Goal: Task Accomplishment & Management: Complete application form

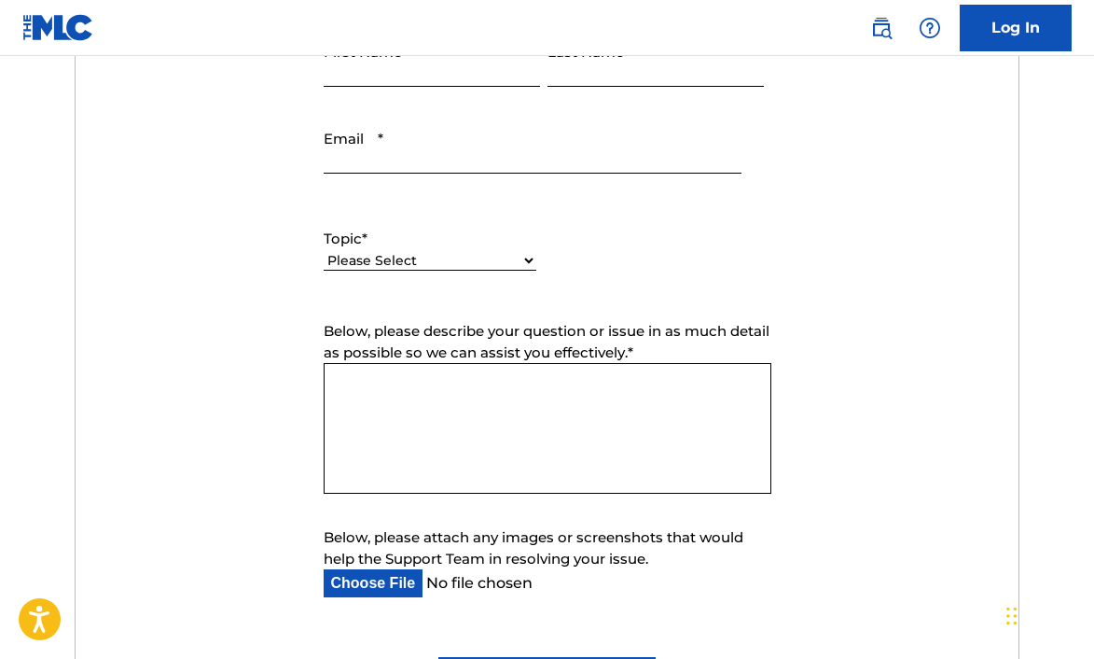
scroll to position [891, 0]
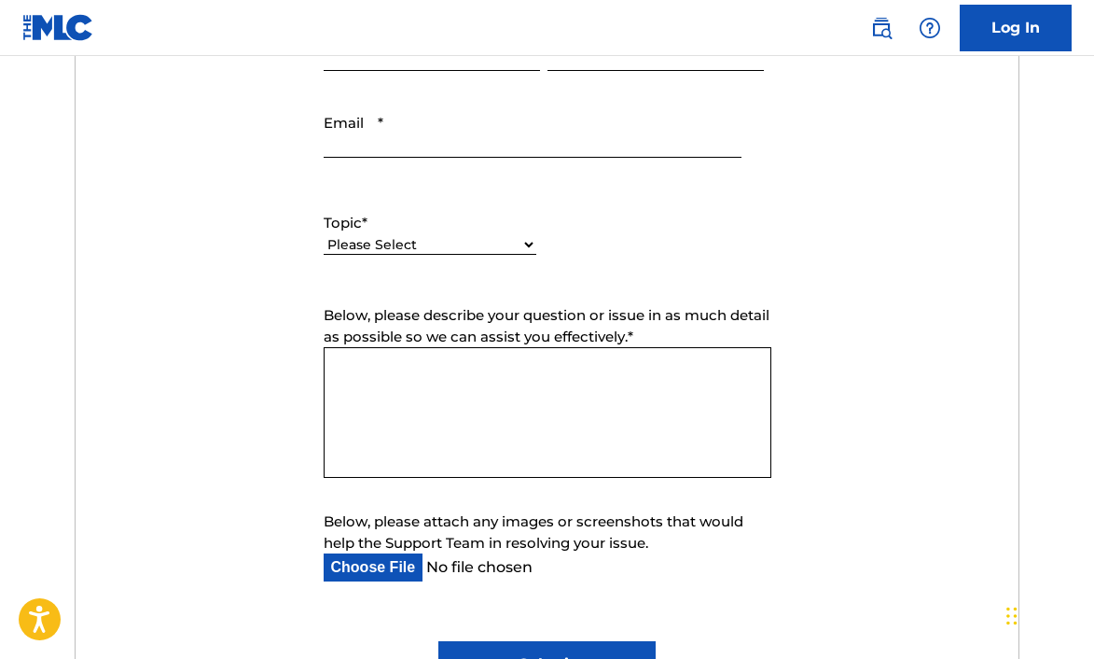
click at [453, 256] on div "Please Select I need help with my account I need help with managing my catalog …" at bounding box center [430, 254] width 213 height 42
click at [452, 238] on select "Please Select I need help with my account I need help with managing my catalog …" at bounding box center [430, 245] width 213 height 20
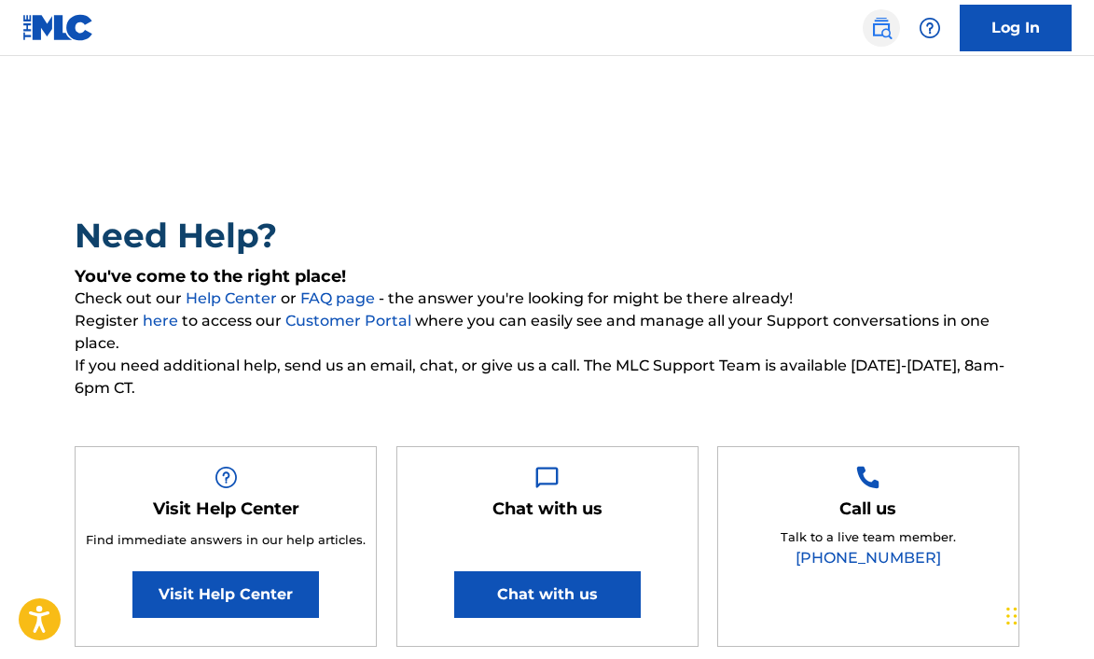
click at [884, 35] on img at bounding box center [881, 28] width 22 height 22
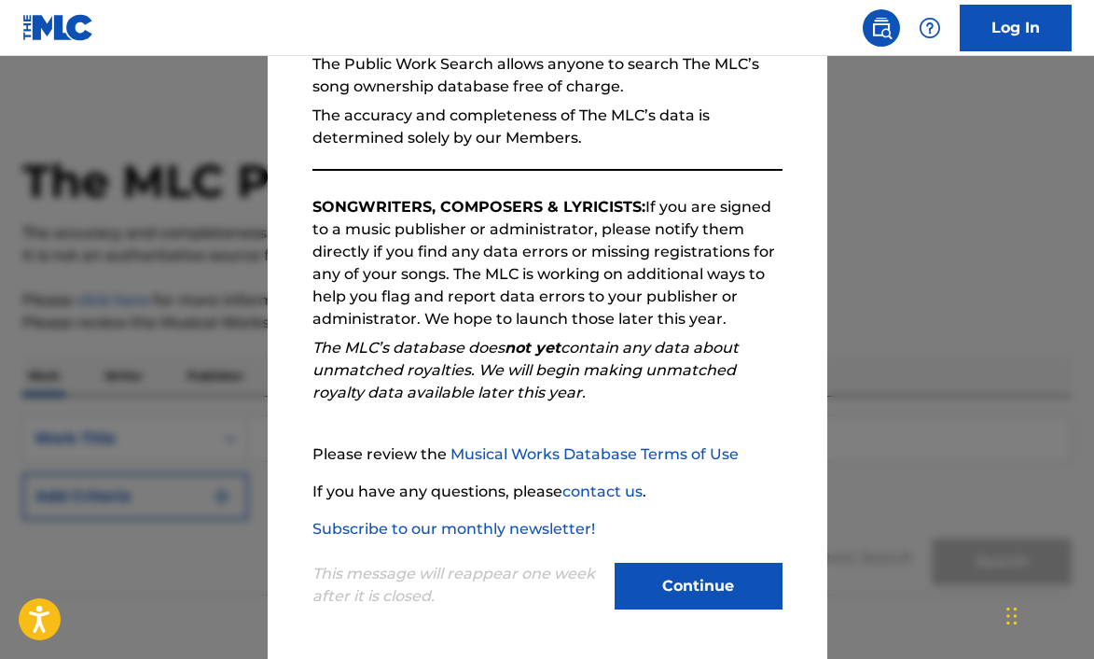
scroll to position [93, 0]
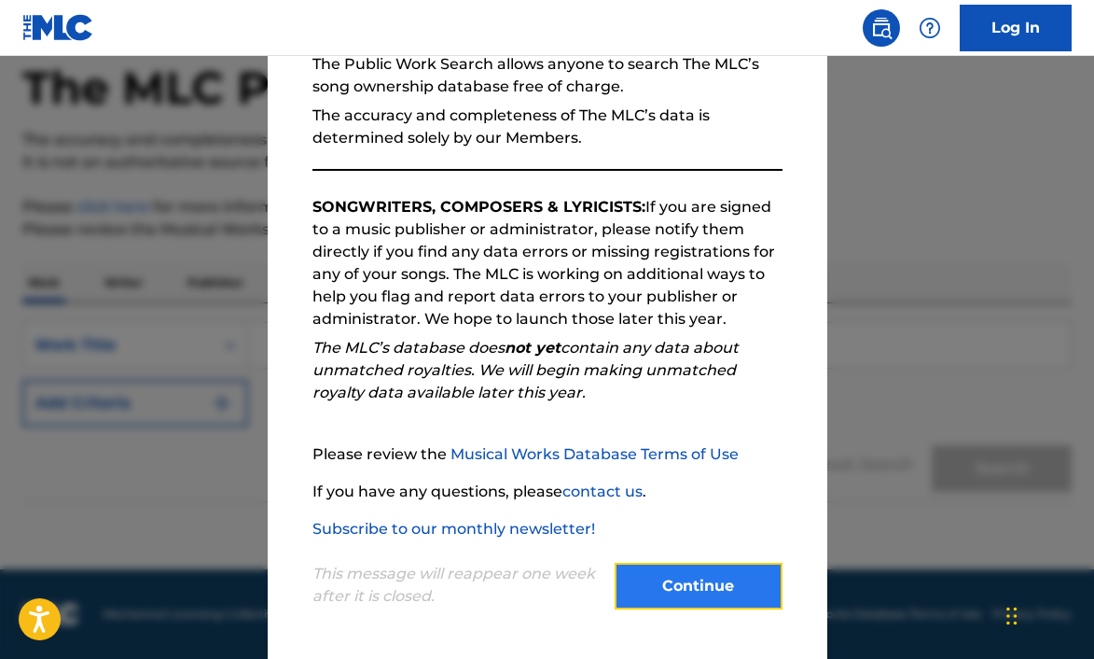
click at [679, 587] on button "Continue" at bounding box center [699, 586] width 168 height 47
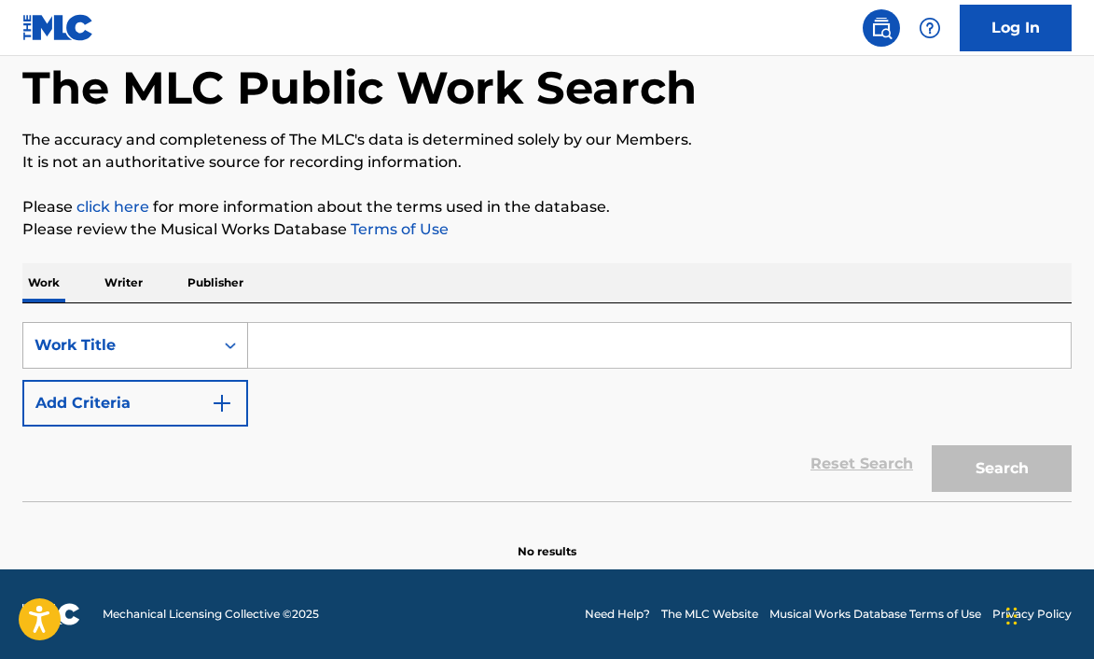
click at [218, 355] on div "Search Form" at bounding box center [231, 345] width 34 height 34
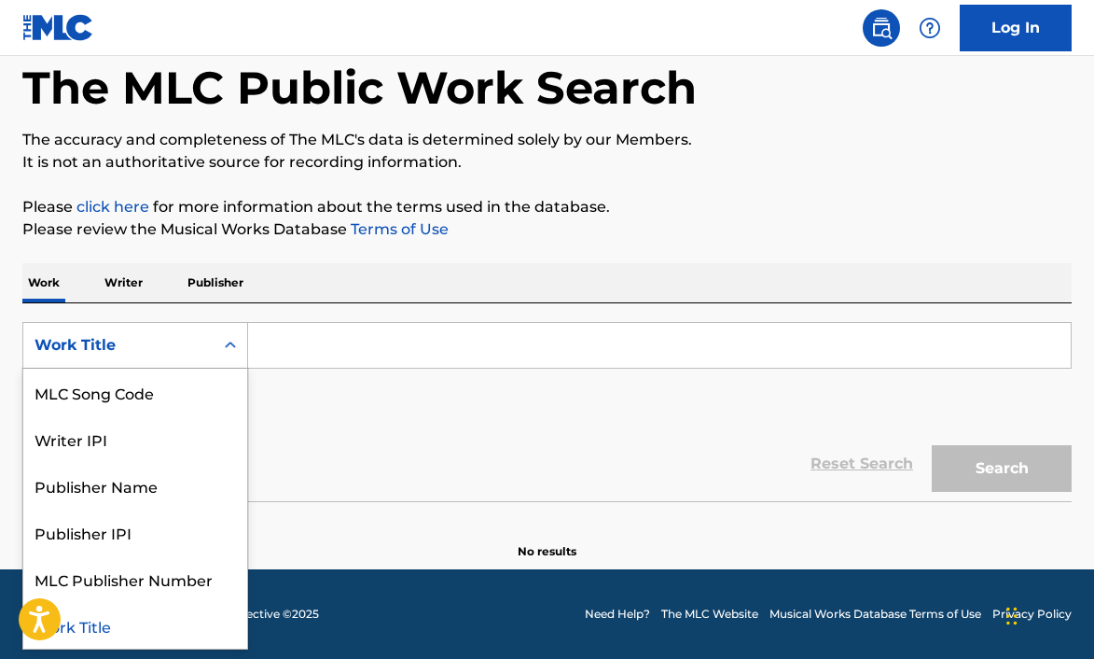
click at [218, 355] on div "Search Form" at bounding box center [231, 345] width 34 height 34
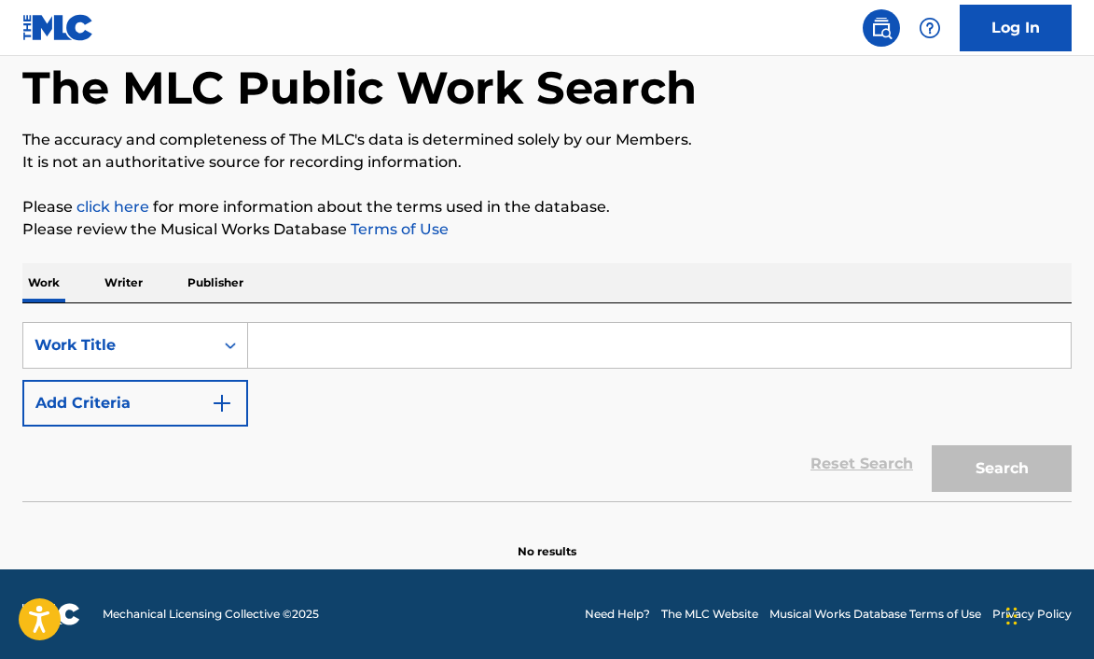
scroll to position [0, 0]
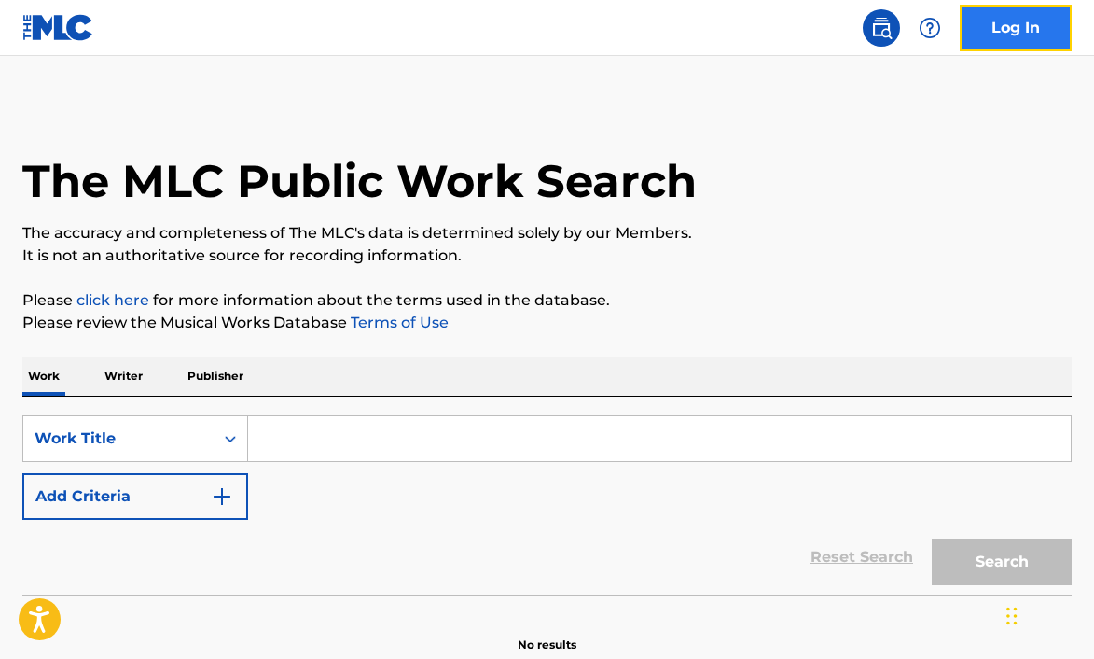
click at [1041, 30] on link "Log In" at bounding box center [1016, 28] width 112 height 47
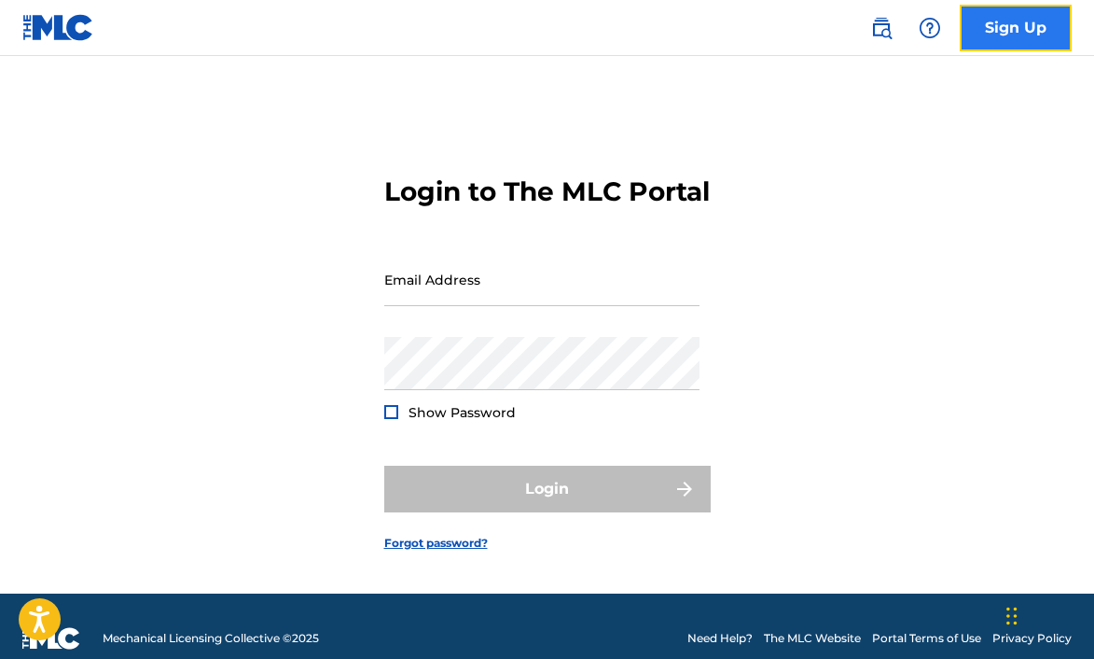
click at [1022, 31] on link "Sign Up" at bounding box center [1016, 28] width 112 height 47
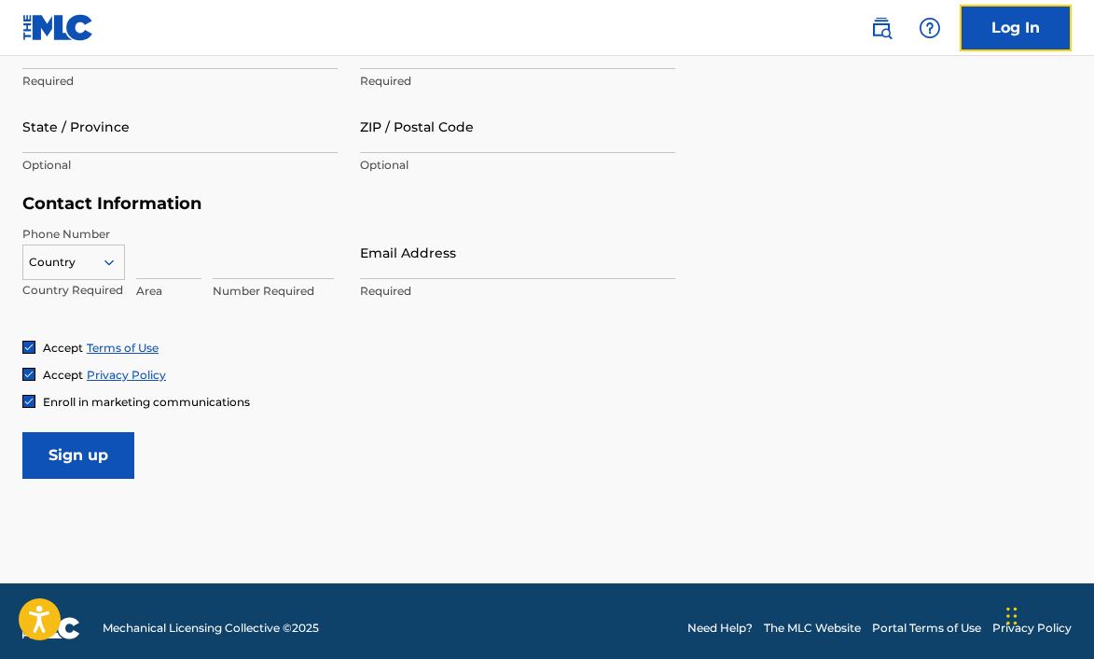
scroll to position [800, 0]
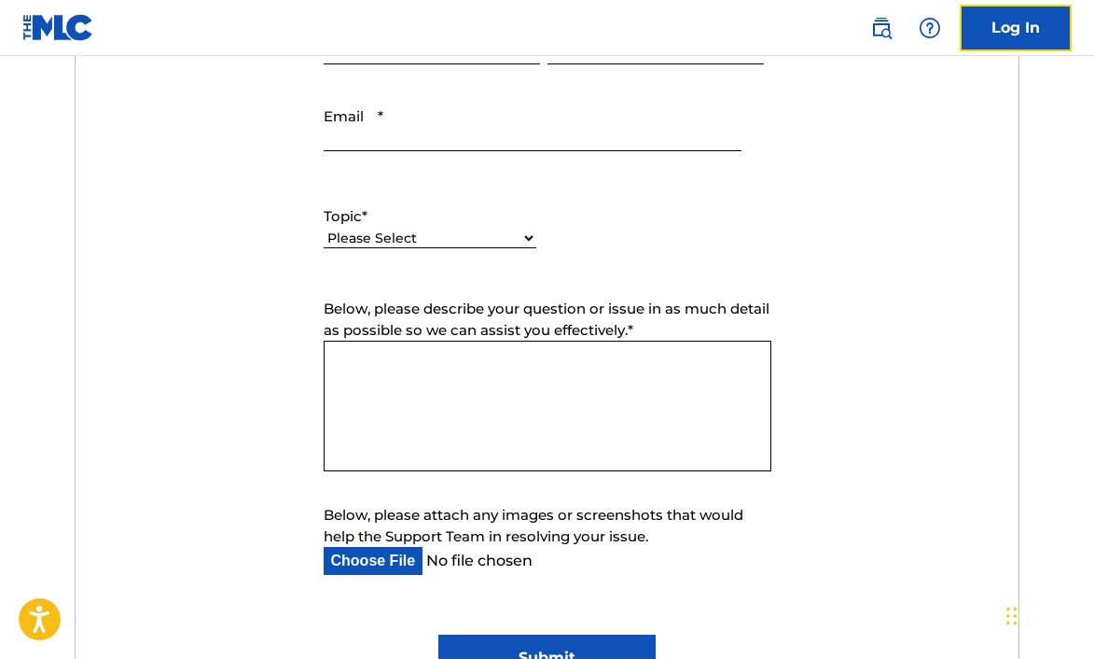
scroll to position [952, 0]
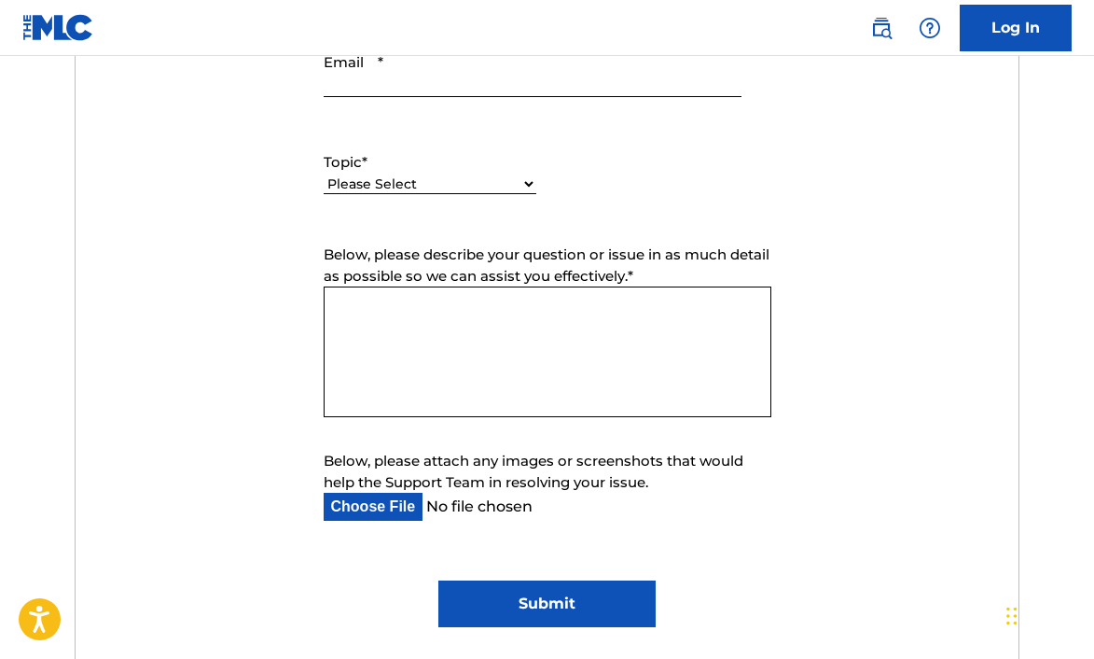
click at [394, 166] on label "Topic *" at bounding box center [430, 162] width 213 height 21
click at [394, 174] on select "Please Select I need help with my account I need help with managing my catalog …" at bounding box center [430, 184] width 213 height 20
click at [393, 175] on select "Please Select I need help with my account I need help with managing my catalog …" at bounding box center [430, 184] width 213 height 20
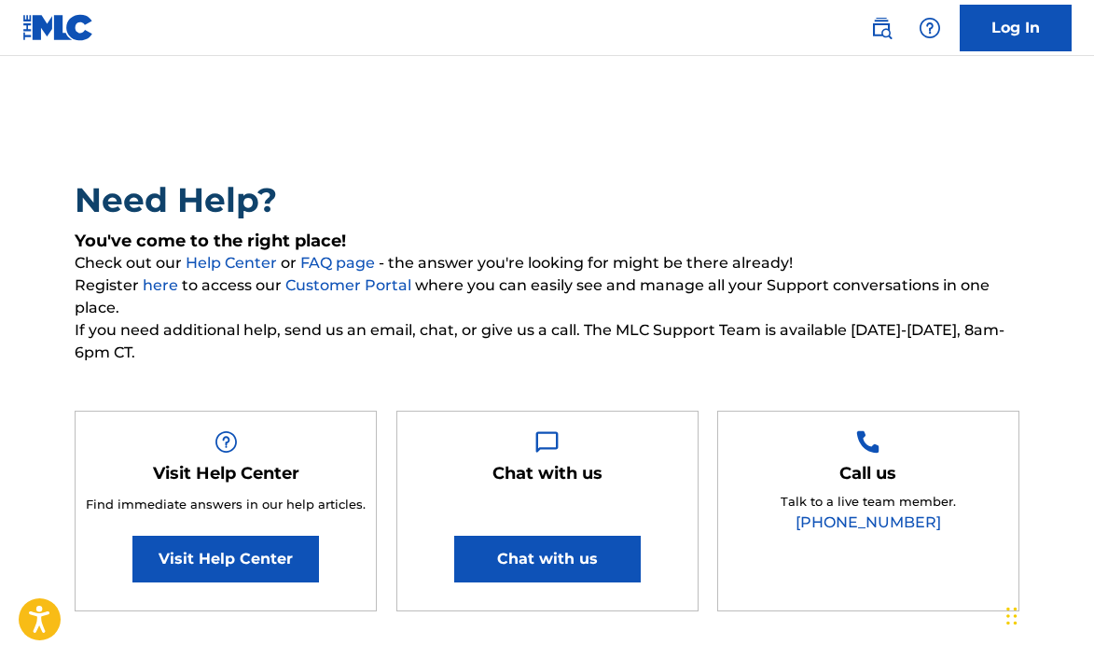
scroll to position [0, 0]
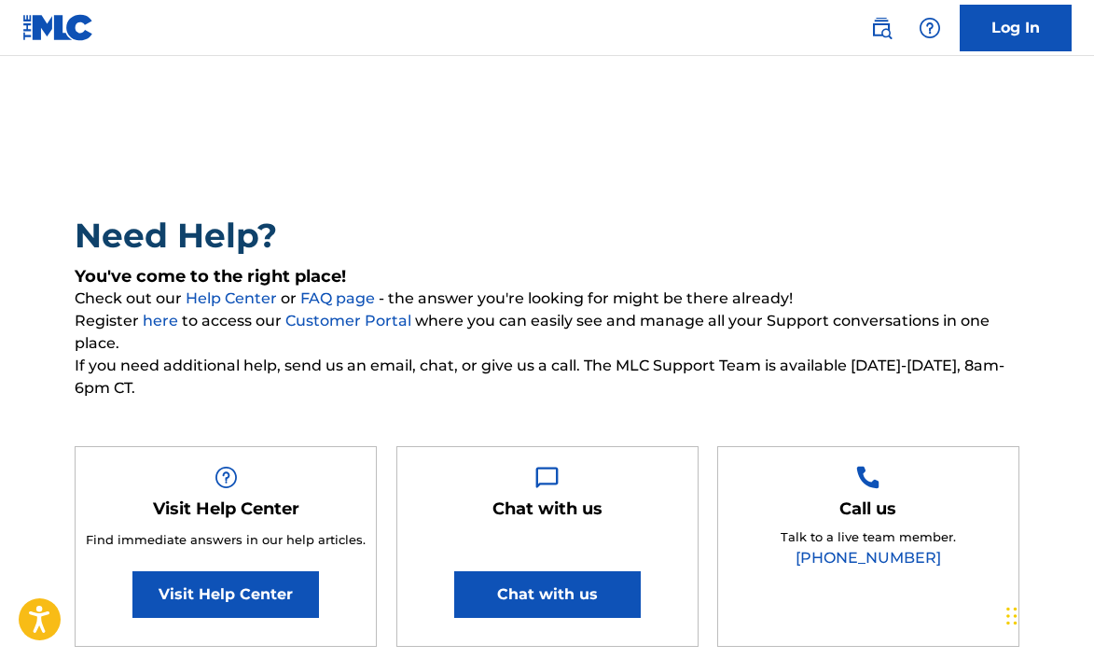
click at [56, 30] on img at bounding box center [58, 27] width 72 height 27
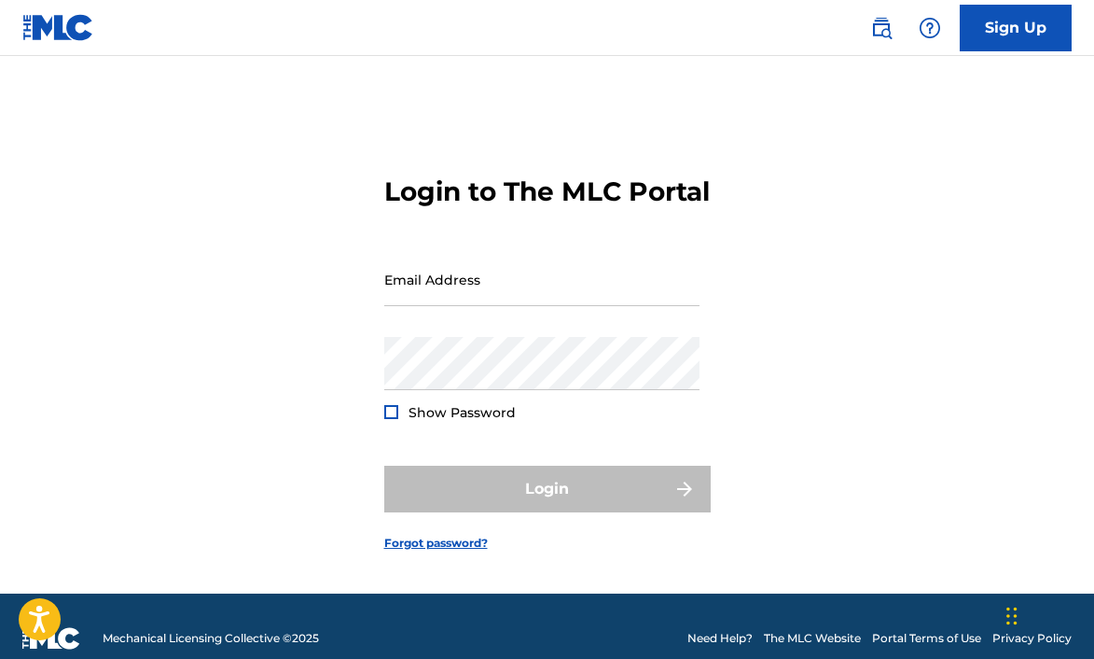
scroll to position [32, 0]
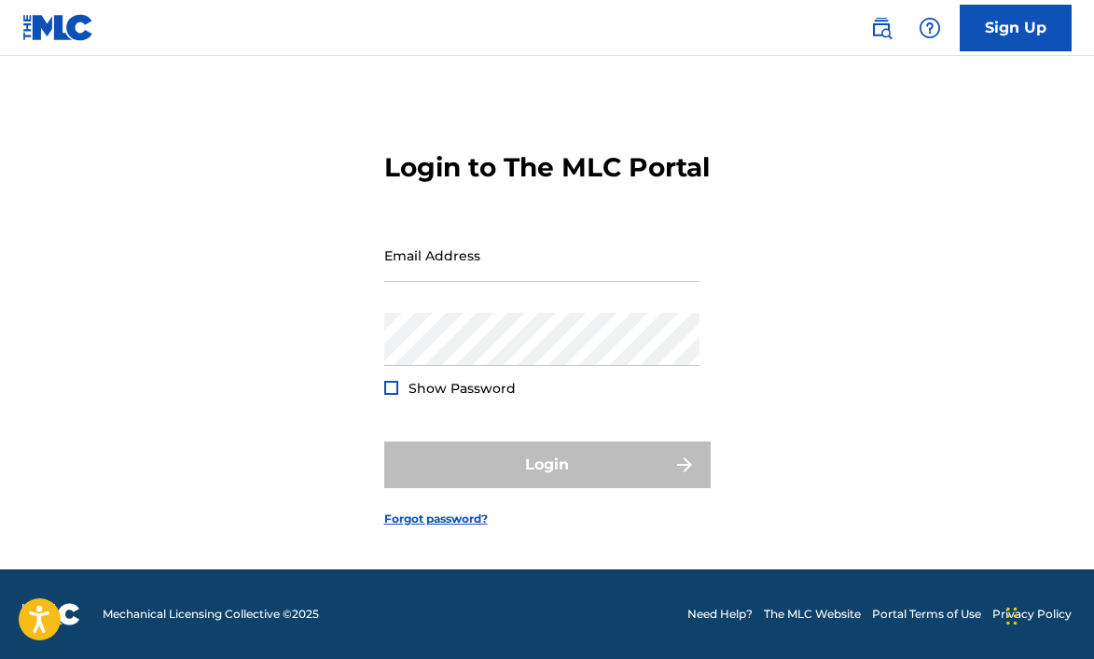
click at [63, 26] on img at bounding box center [58, 27] width 72 height 27
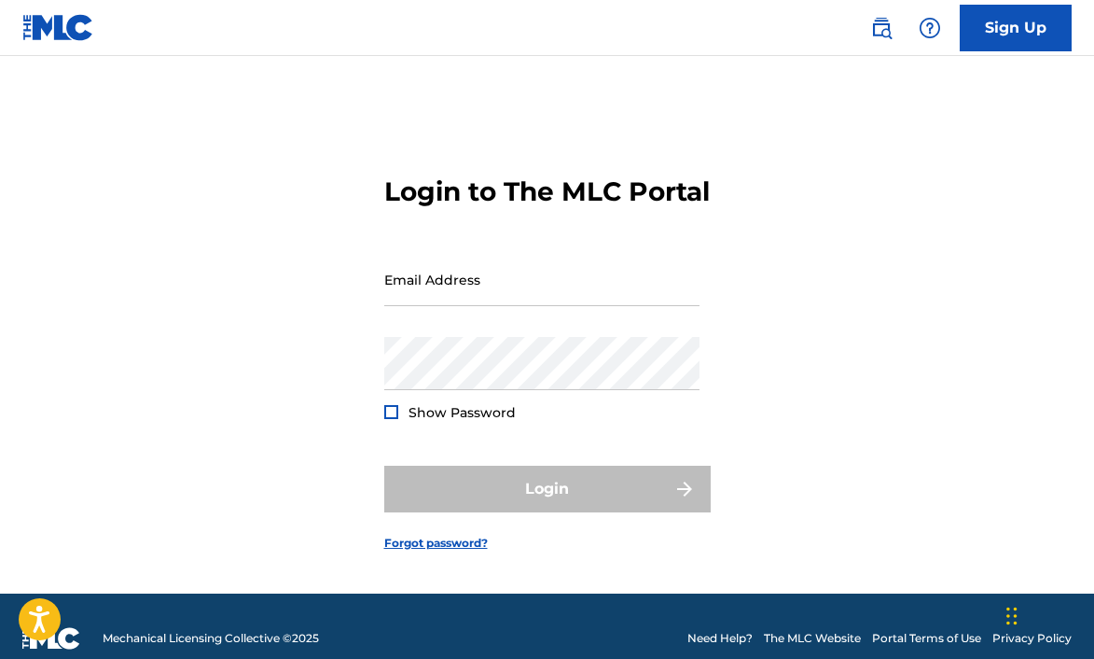
click at [63, 26] on img at bounding box center [58, 27] width 72 height 27
click at [1047, 15] on link "Sign Up" at bounding box center [1016, 28] width 112 height 47
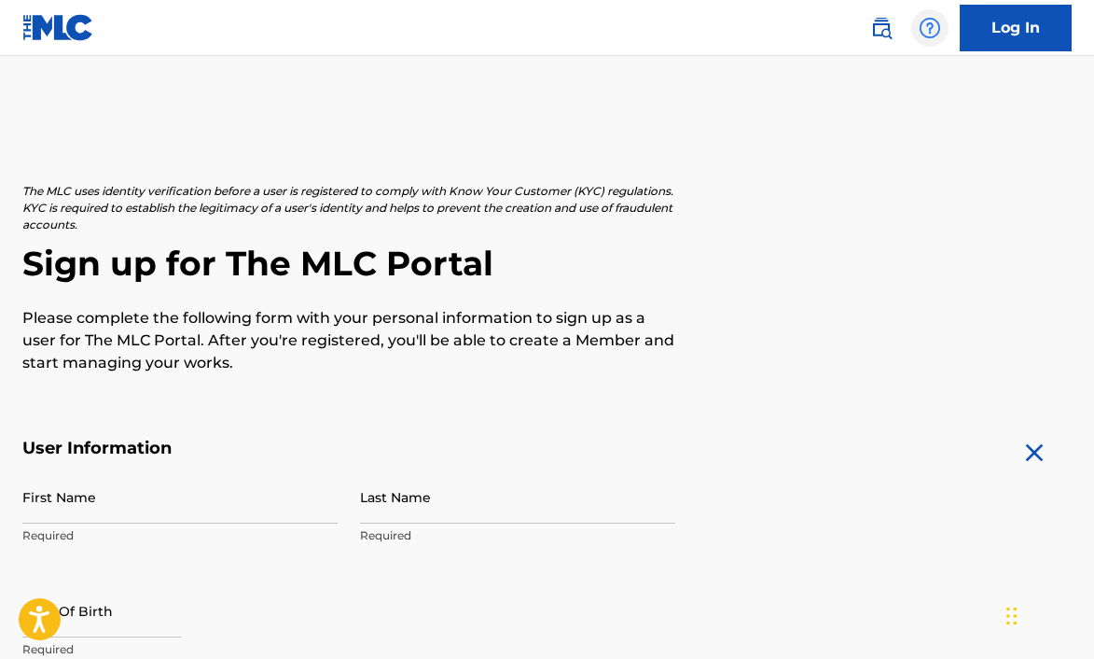
click at [926, 28] on img at bounding box center [930, 28] width 22 height 22
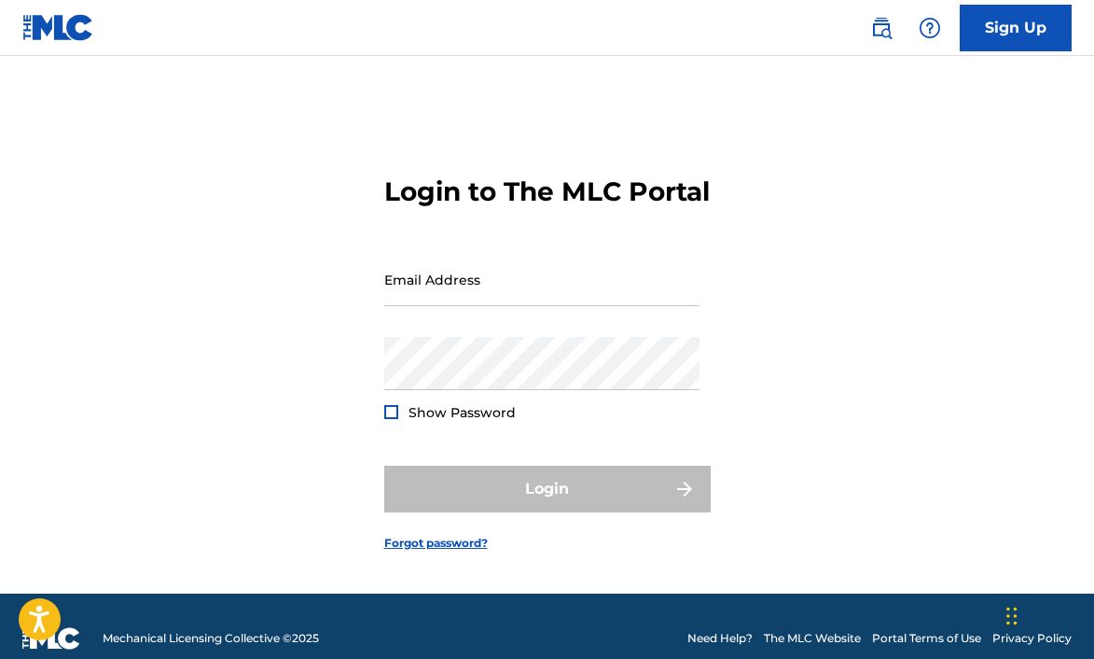
scroll to position [32, 0]
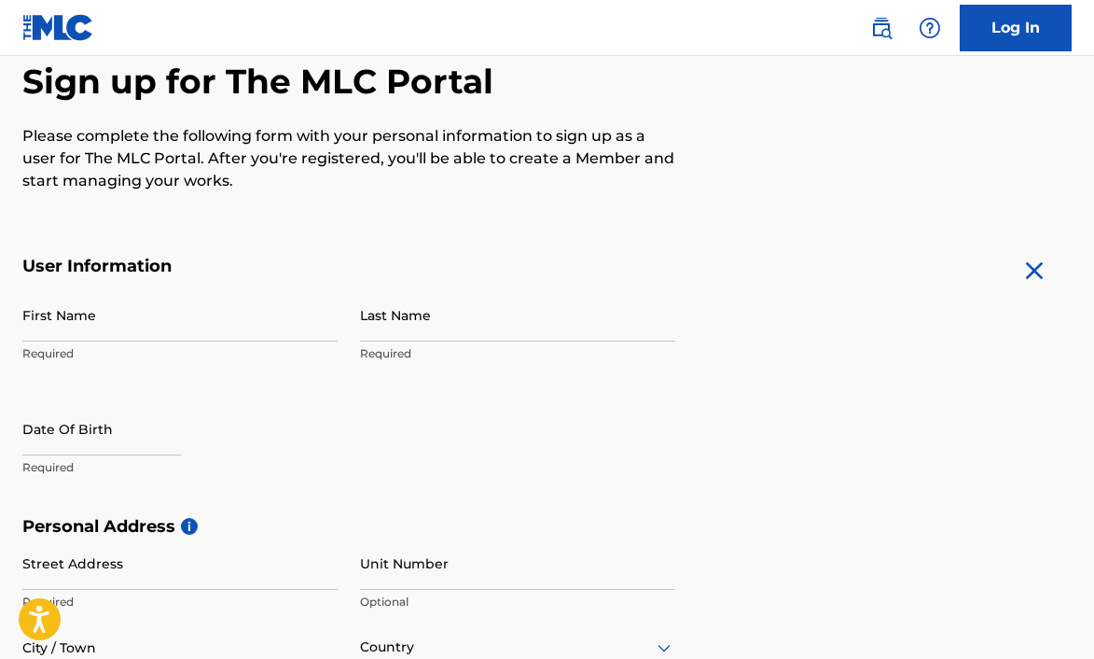
scroll to position [276, 0]
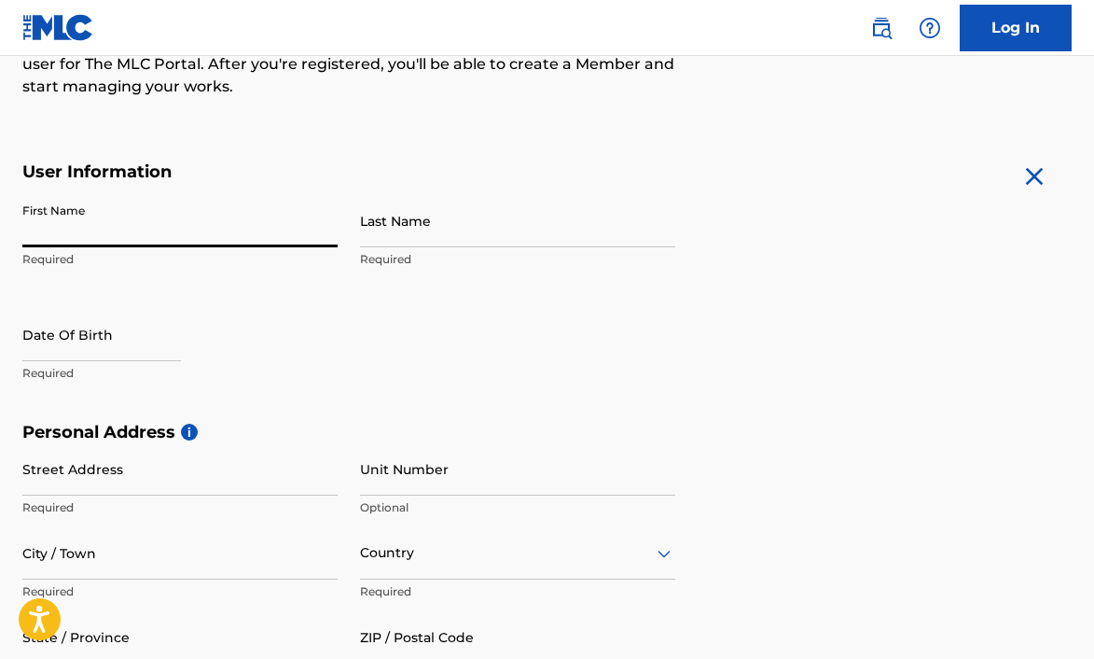
click at [104, 216] on input "First Name" at bounding box center [179, 220] width 315 height 53
type input "Mary Lou"
type input "Lackey"
type input "4834 King Wilkinson Rd"
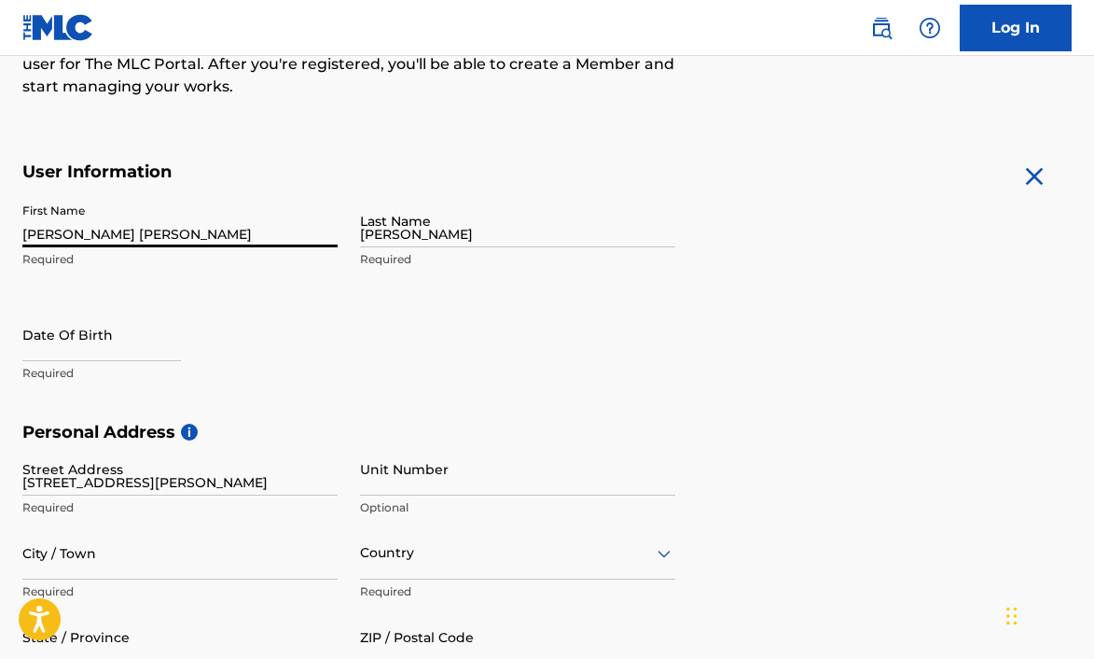
type input "Denver"
type input "NC"
type input "28037"
type input "980"
type input "2417746"
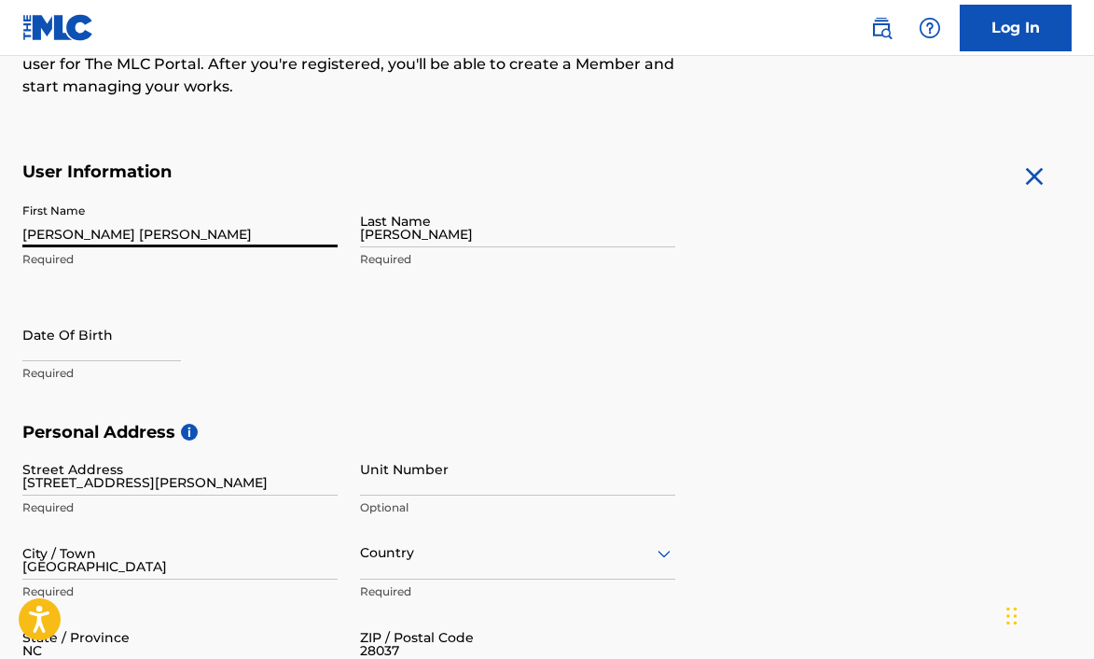
type input "mloulackey@att.net"
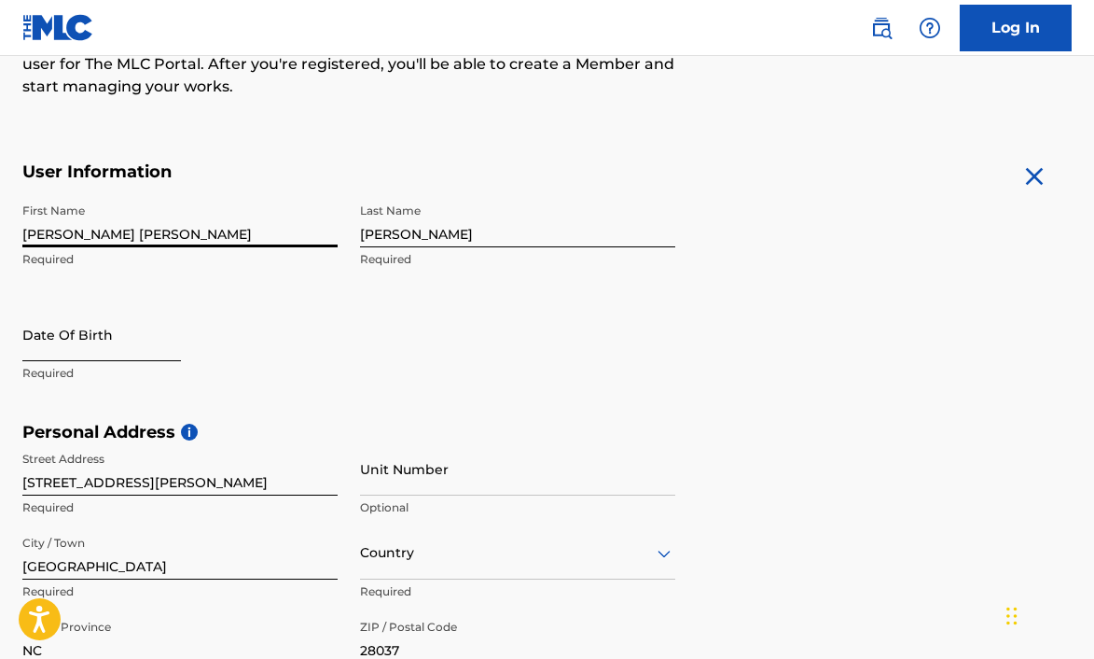
click at [78, 348] on input "text" at bounding box center [101, 334] width 159 height 53
select select "8"
select select "2025"
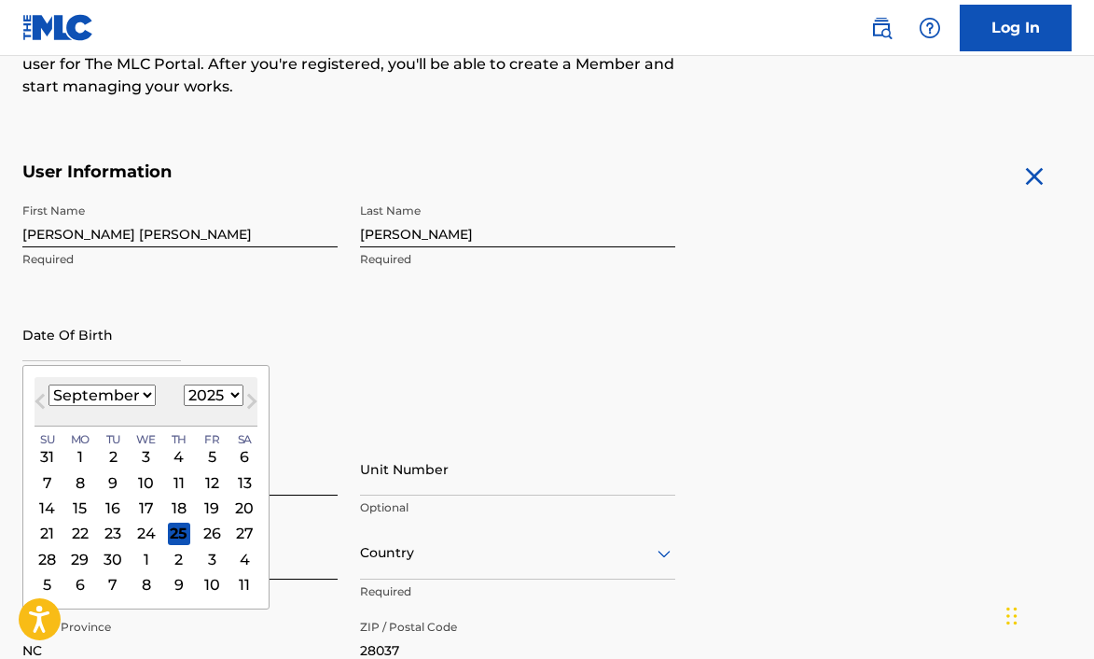
click at [109, 385] on select "January February March April May June July August September October November De…" at bounding box center [102, 394] width 107 height 21
select select "4"
click at [49, 384] on select "January February March April May June July August September October November De…" at bounding box center [102, 394] width 107 height 21
click at [177, 454] on div "1" at bounding box center [179, 456] width 22 height 22
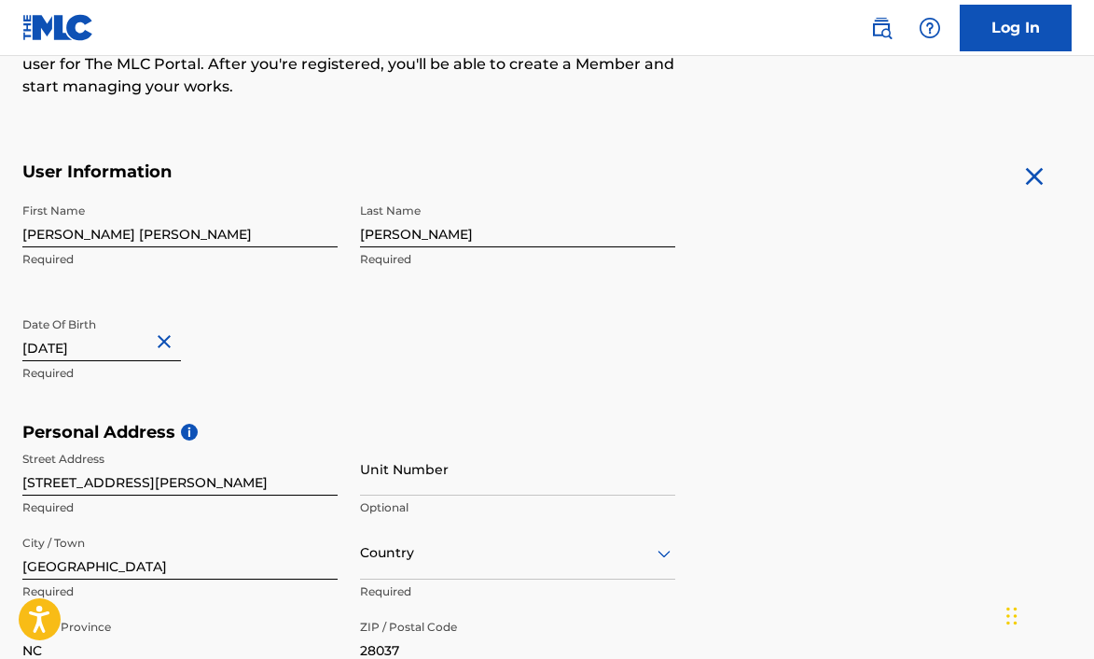
type input "May 1 2003"
select select "4"
select select "2003"
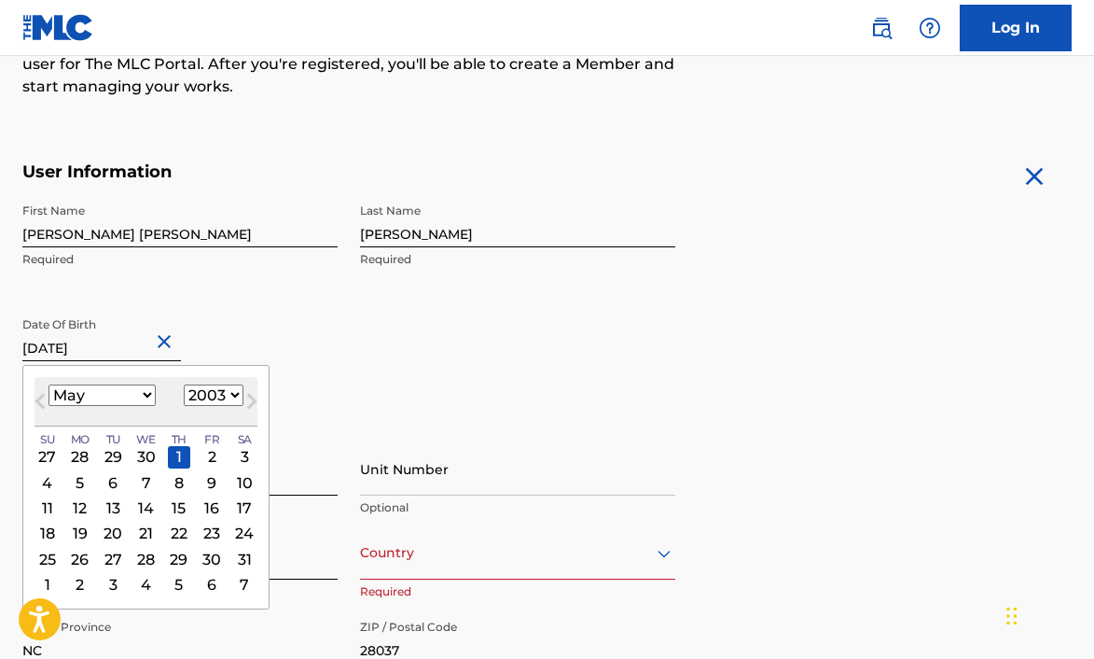
click at [478, 331] on div "First Name Mary Lou Required Last Name Lackey Required Date Of Birth May 1 2003…" at bounding box center [348, 308] width 653 height 228
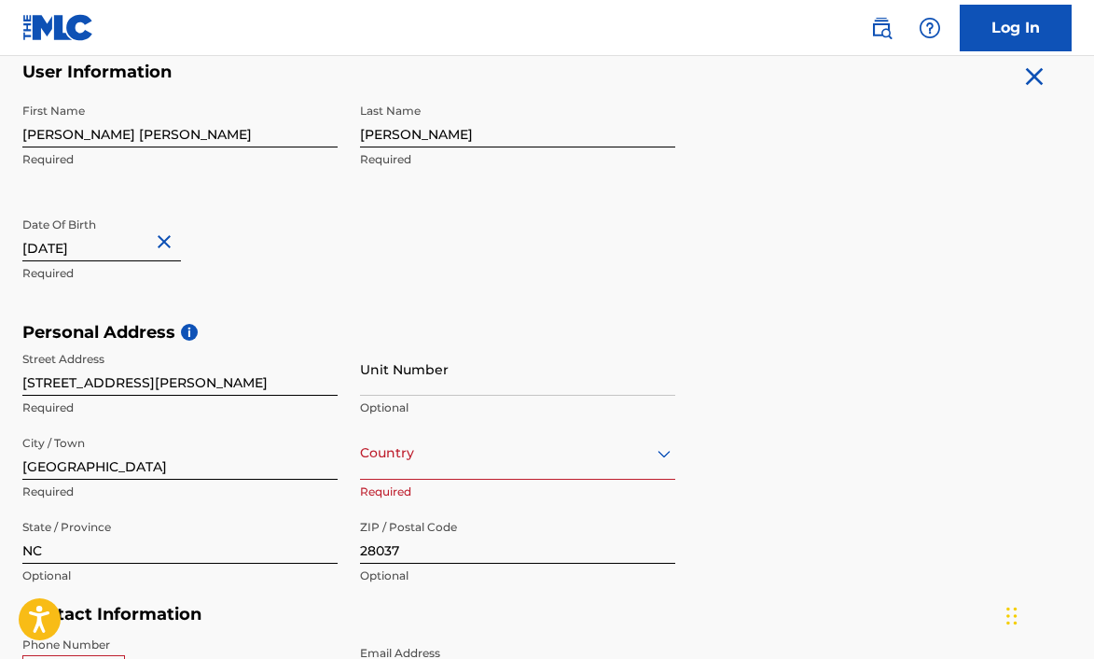
scroll to position [596, 0]
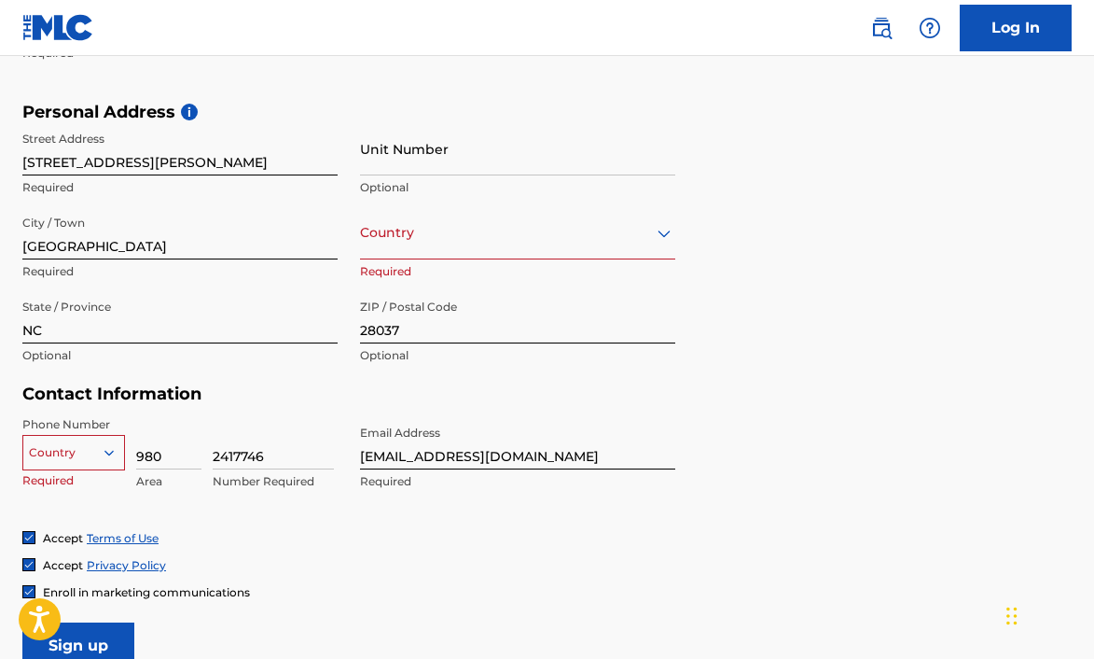
click at [168, 162] on input "4834 King Wilkinson Rd" at bounding box center [179, 148] width 315 height 53
type input "="
type input "776 Ewell Farm Dr."
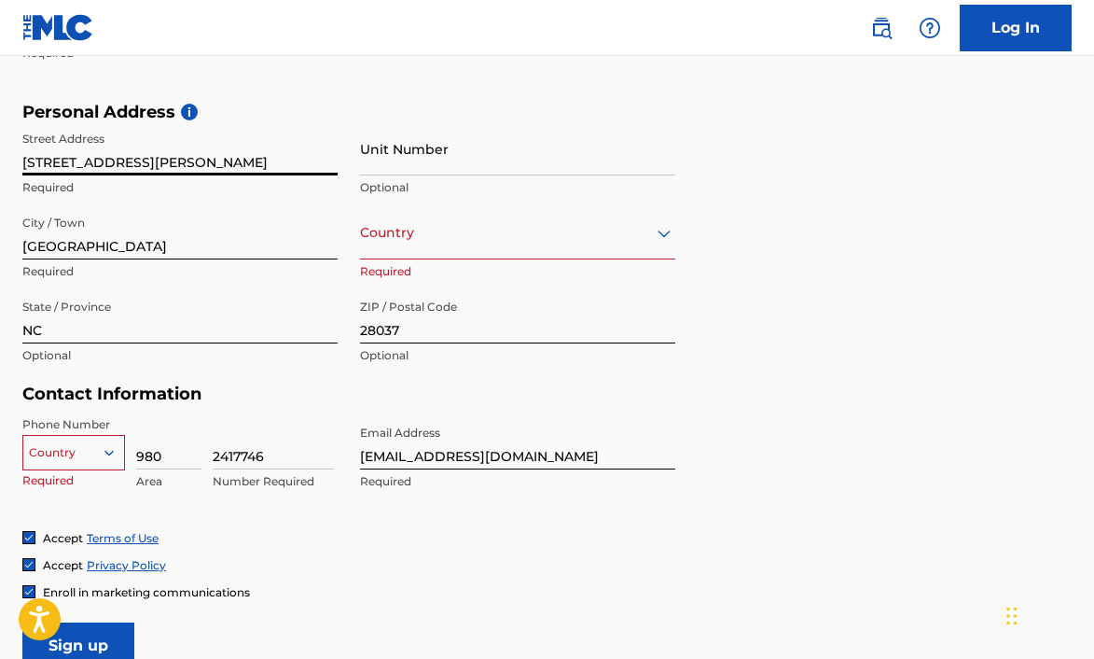
type input "United States"
type input "776 Ewell Farm Dr."
click at [174, 252] on input "Denver" at bounding box center [179, 232] width 315 height 53
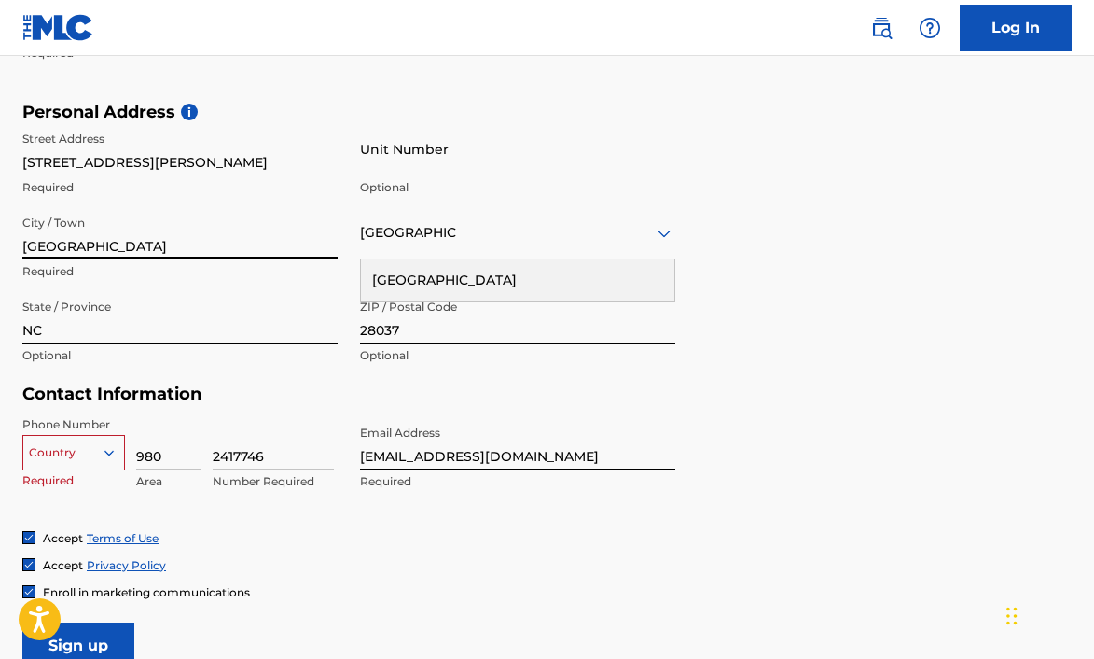
click at [174, 252] on input "Denver" at bounding box center [179, 232] width 315 height 53
type input "Spring Hill"
click at [44, 344] on div "State / Province NC Optional" at bounding box center [179, 332] width 315 height 84
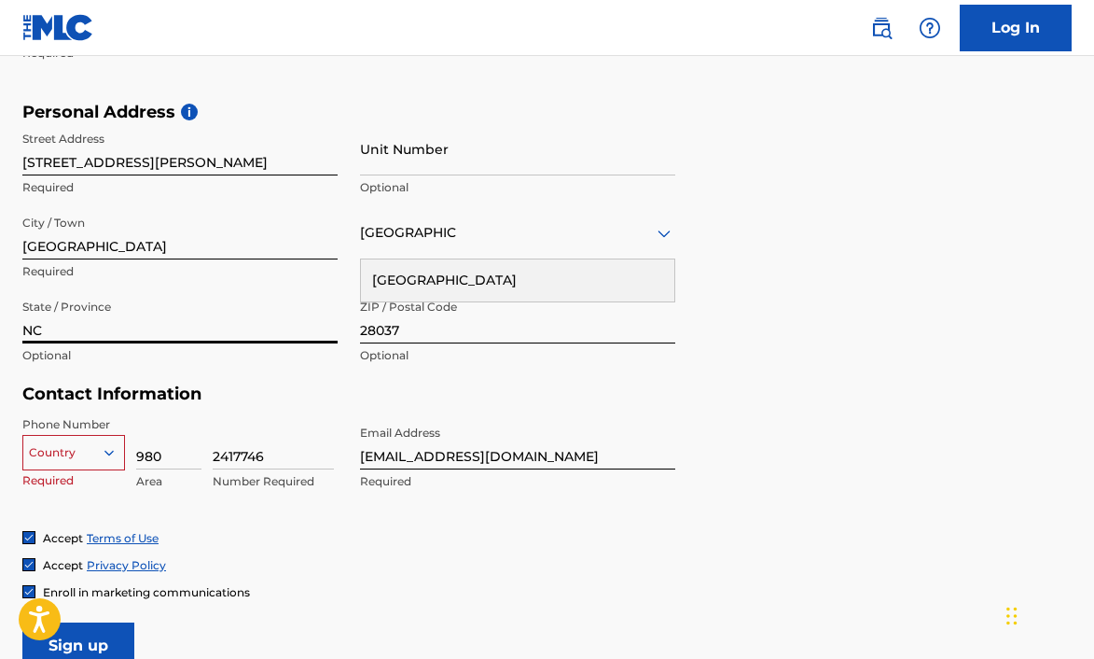
click at [52, 325] on input "NC" at bounding box center [179, 316] width 315 height 53
type input "N"
type input "TN"
click at [430, 339] on input "28037" at bounding box center [517, 316] width 315 height 53
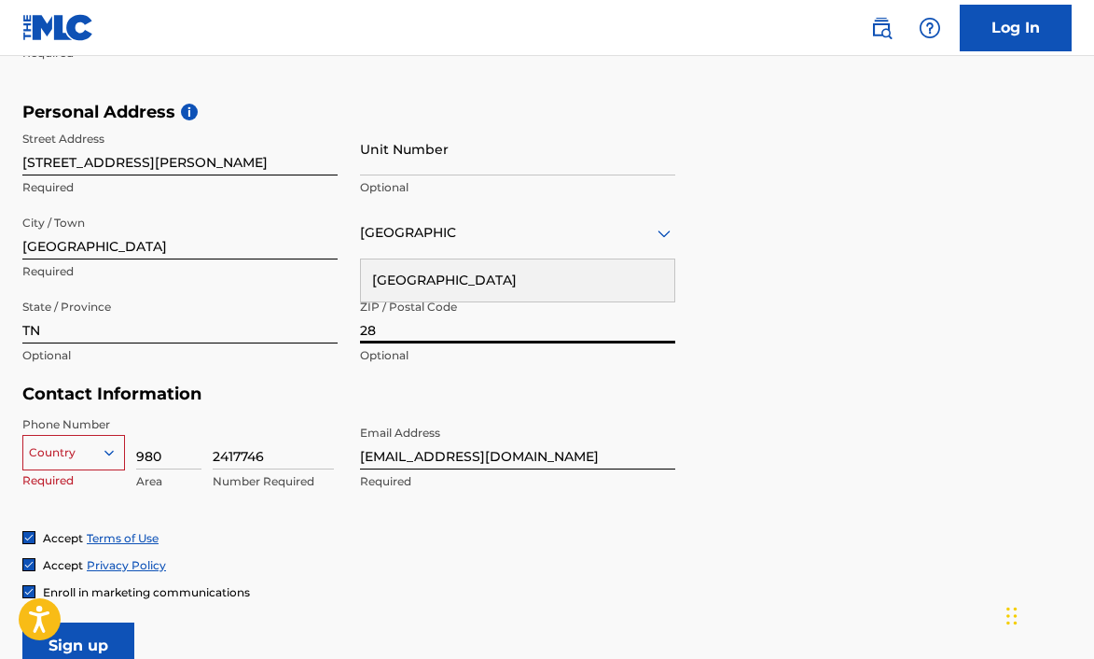
type input "2"
type input "37174"
click at [845, 305] on div "Personal Address i Street Address 776 Ewell Farm Dr. Required Unit Number Optio…" at bounding box center [547, 243] width 1050 height 283
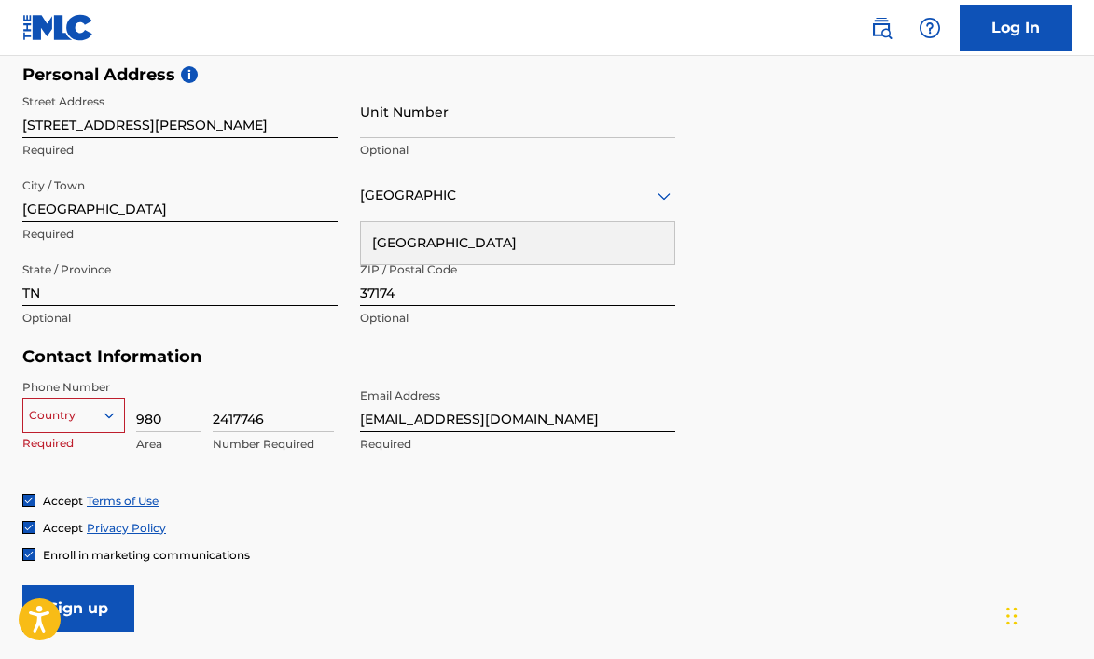
scroll to position [689, 0]
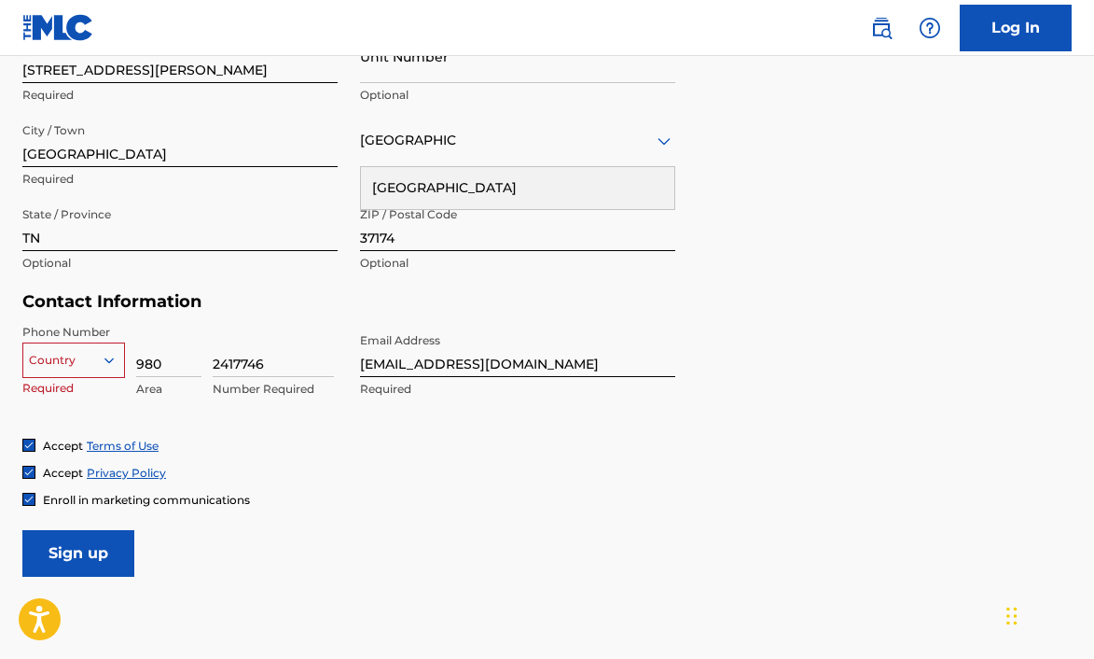
click at [106, 355] on icon at bounding box center [109, 360] width 17 height 17
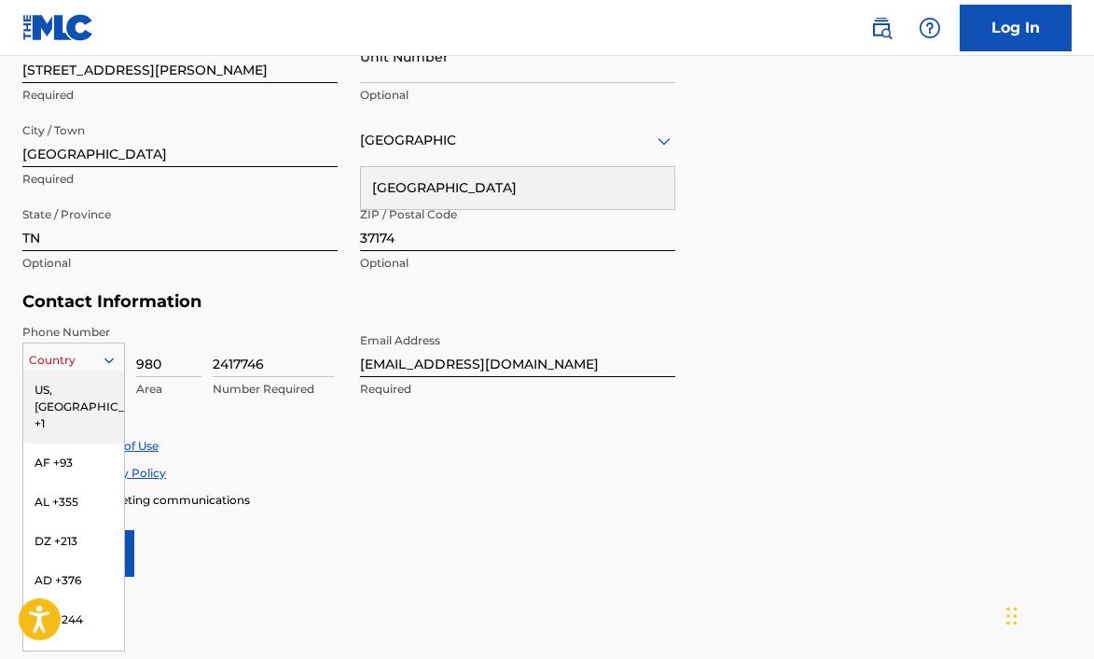
click at [83, 390] on div "US, [GEOGRAPHIC_DATA] +1" at bounding box center [73, 406] width 101 height 73
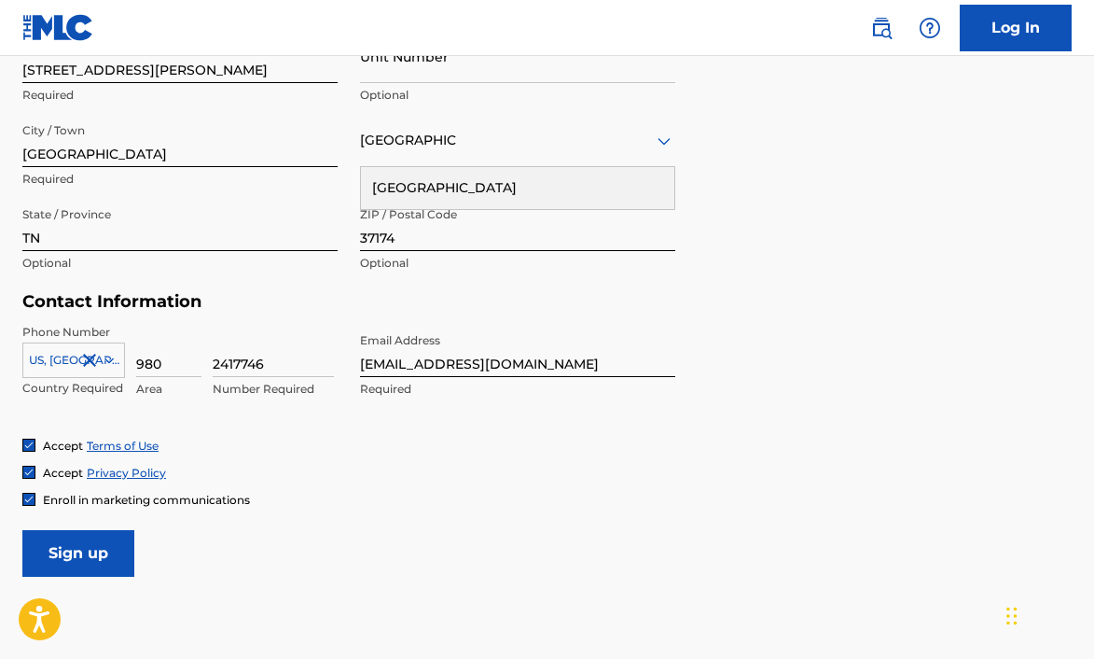
click at [247, 423] on div "Phone Number US, CA +1 Country Required 980 Area 2417746 Number Required Email …" at bounding box center [348, 381] width 653 height 114
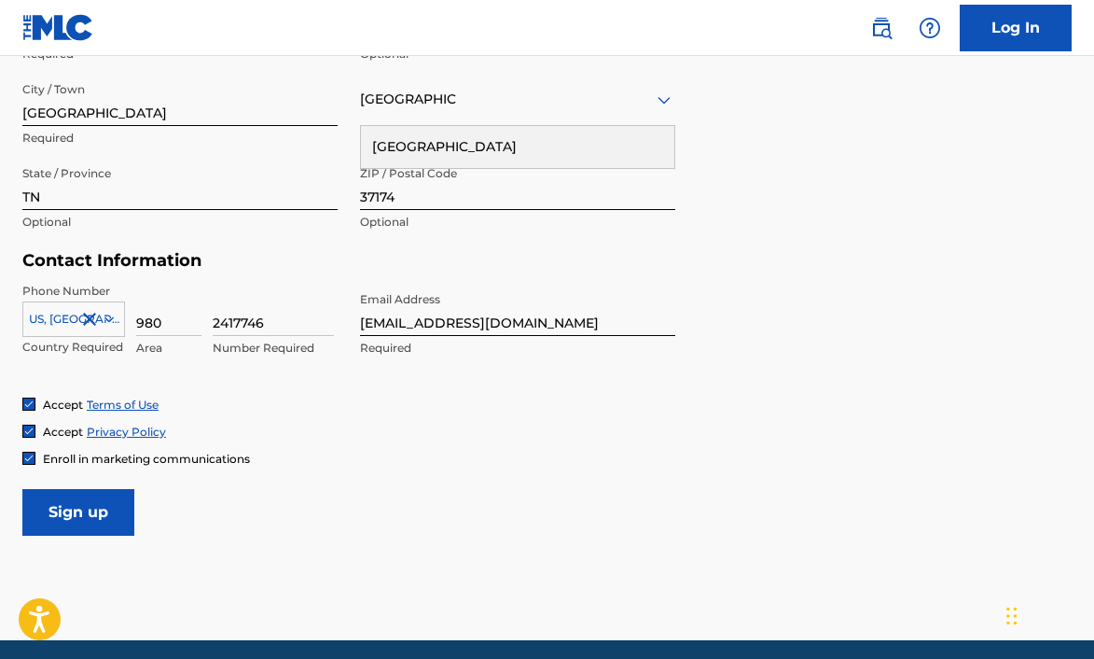
scroll to position [800, 0]
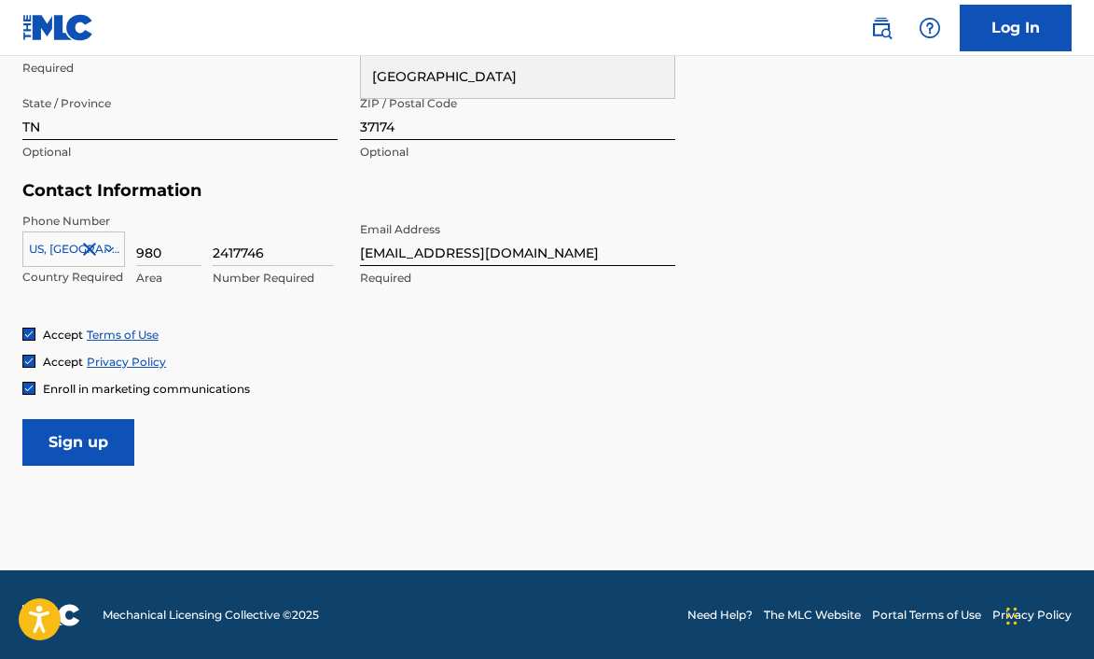
click at [226, 383] on span "Enroll in marketing communications" at bounding box center [146, 389] width 207 height 14
click at [78, 444] on input "Sign up" at bounding box center [78, 442] width 112 height 47
click at [114, 443] on input "Sign up" at bounding box center [78, 442] width 112 height 47
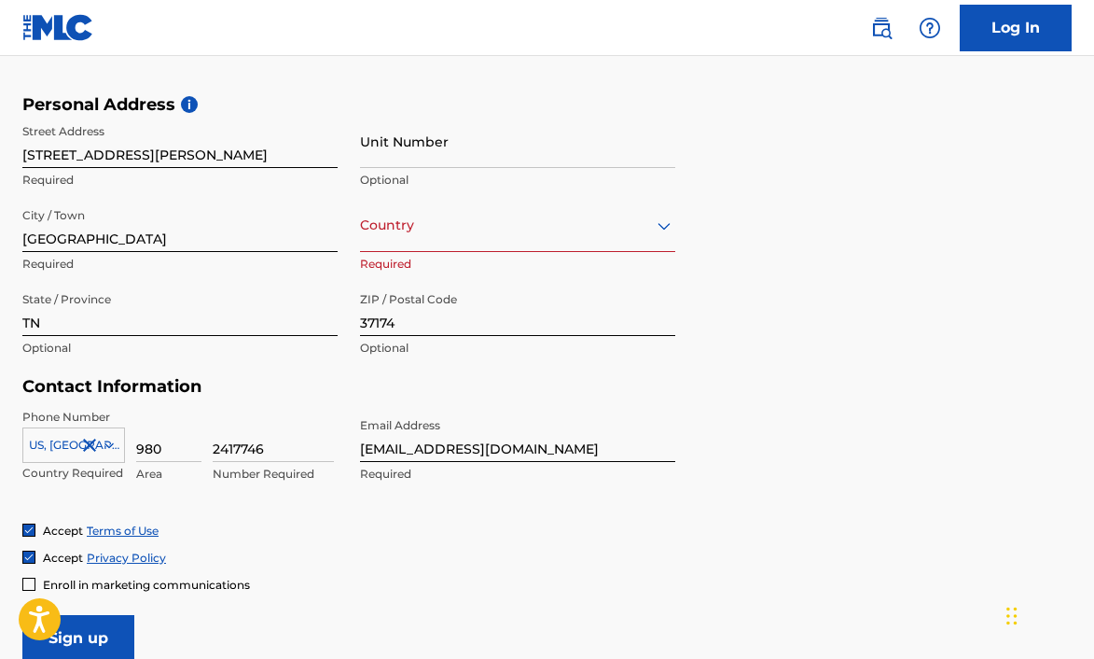
scroll to position [565, 0]
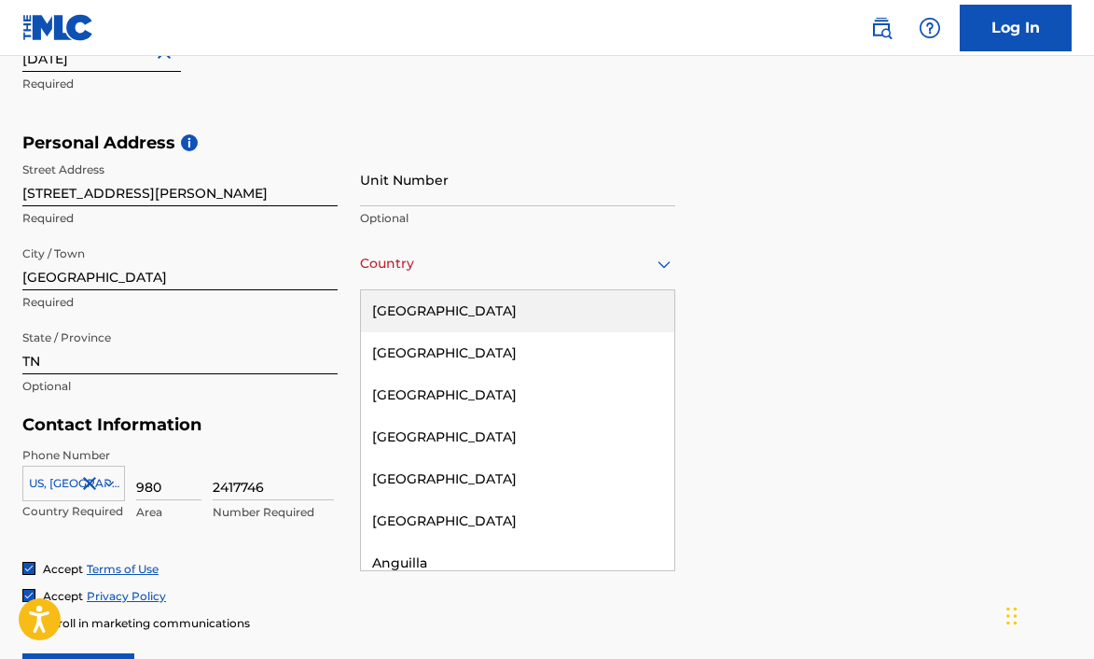
click at [421, 273] on div at bounding box center [517, 263] width 315 height 23
click at [421, 306] on div "United States" at bounding box center [517, 311] width 313 height 42
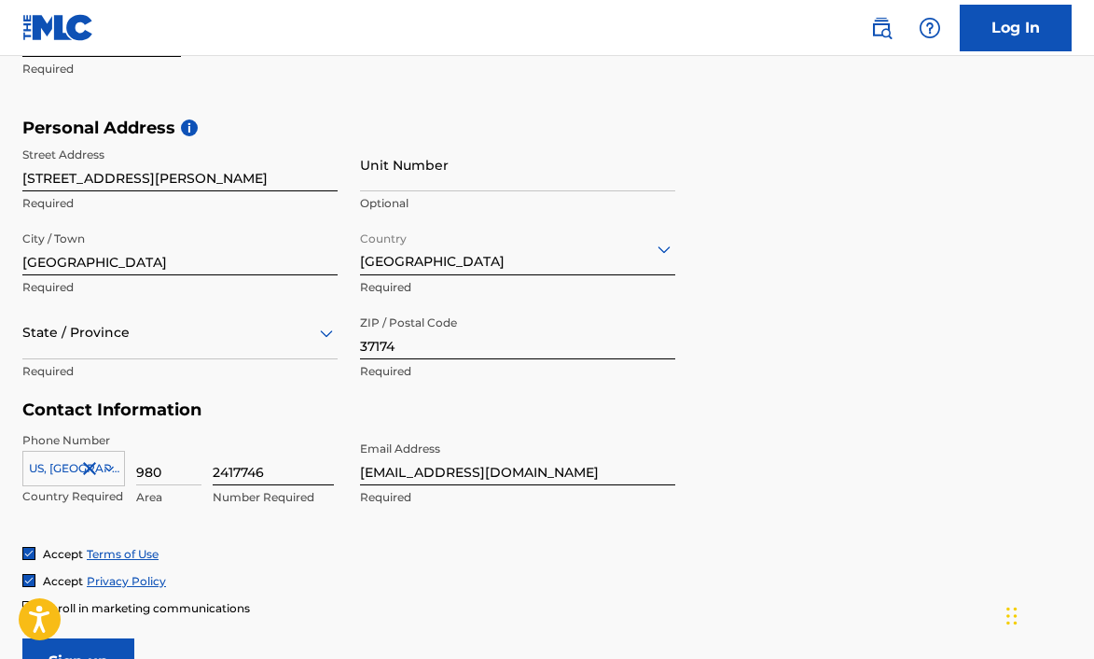
scroll to position [578, 0]
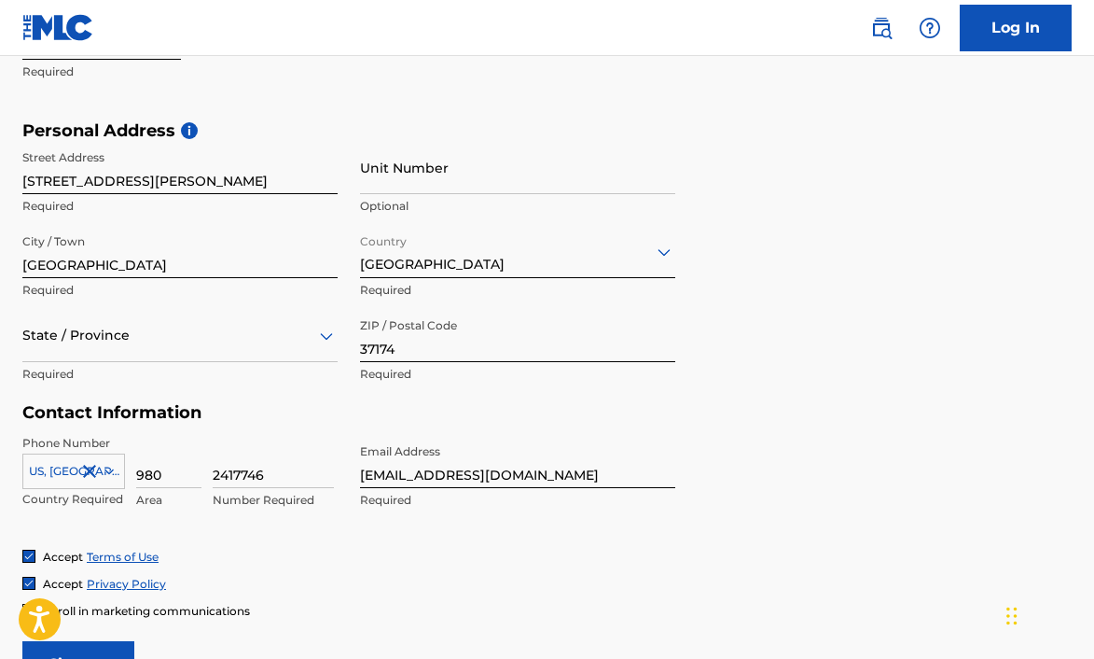
click at [209, 319] on div "State / Province" at bounding box center [179, 335] width 315 height 53
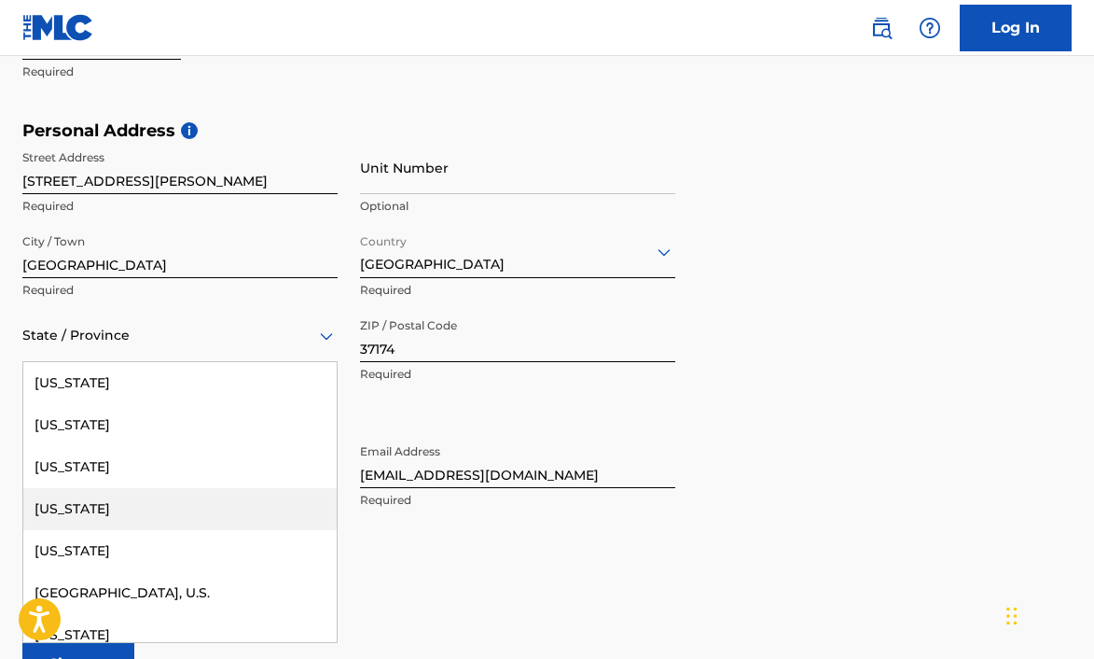
scroll to position [1918, 0]
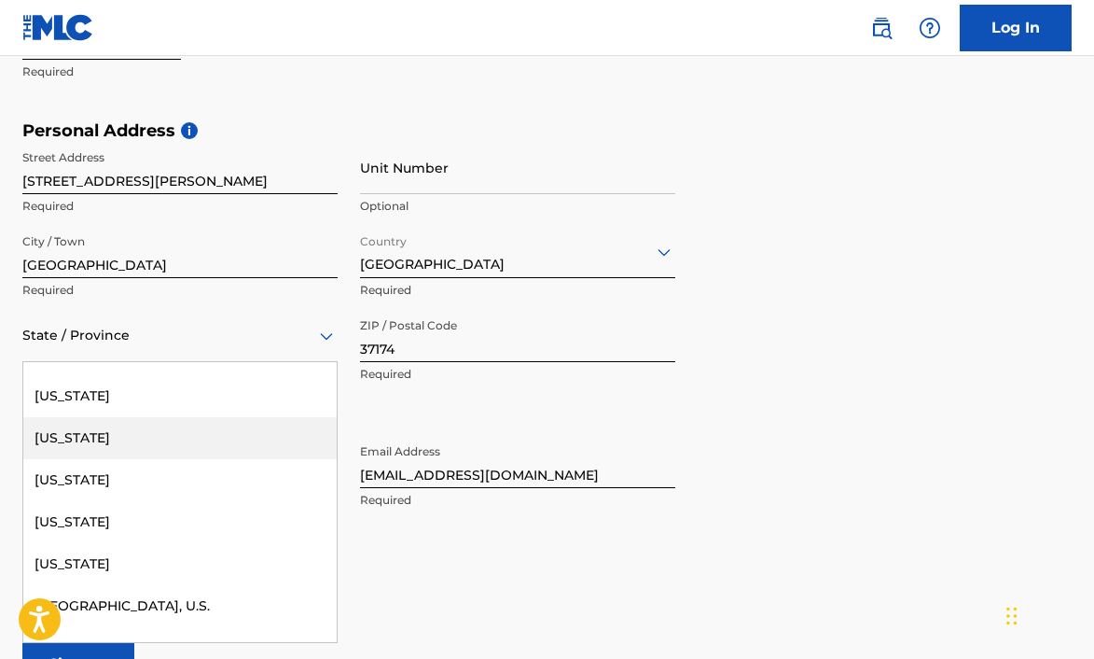
click at [160, 430] on div "Tennessee" at bounding box center [179, 438] width 313 height 42
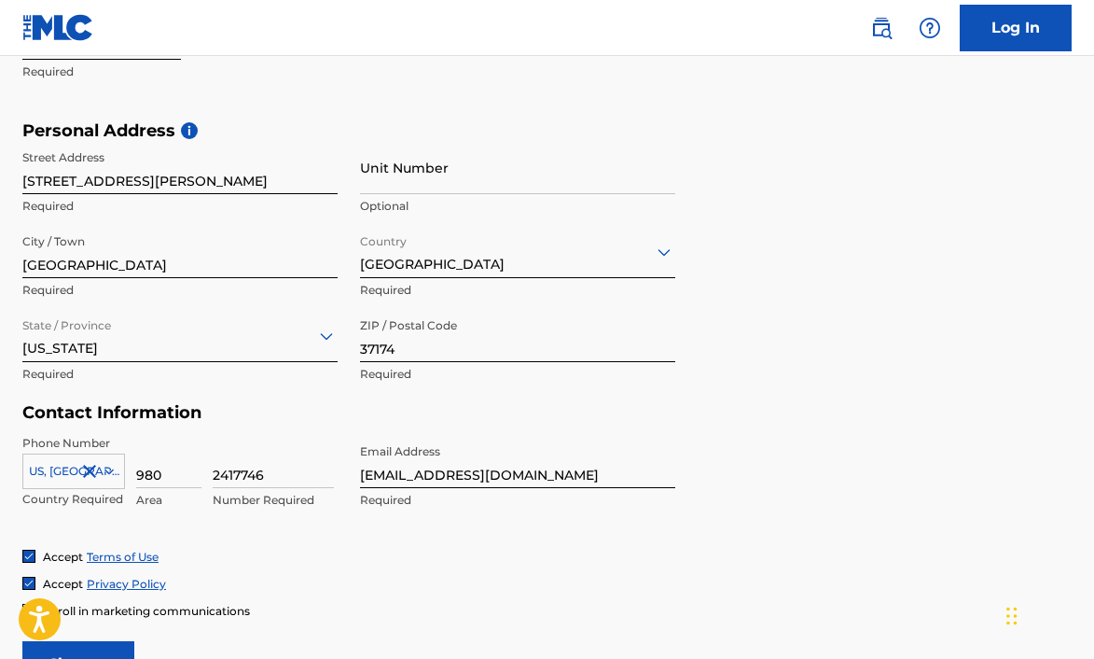
click at [829, 407] on form "User Information First Name Mary Lou Required Last Name Lackey Required Date Of…" at bounding box center [547, 274] width 1050 height 828
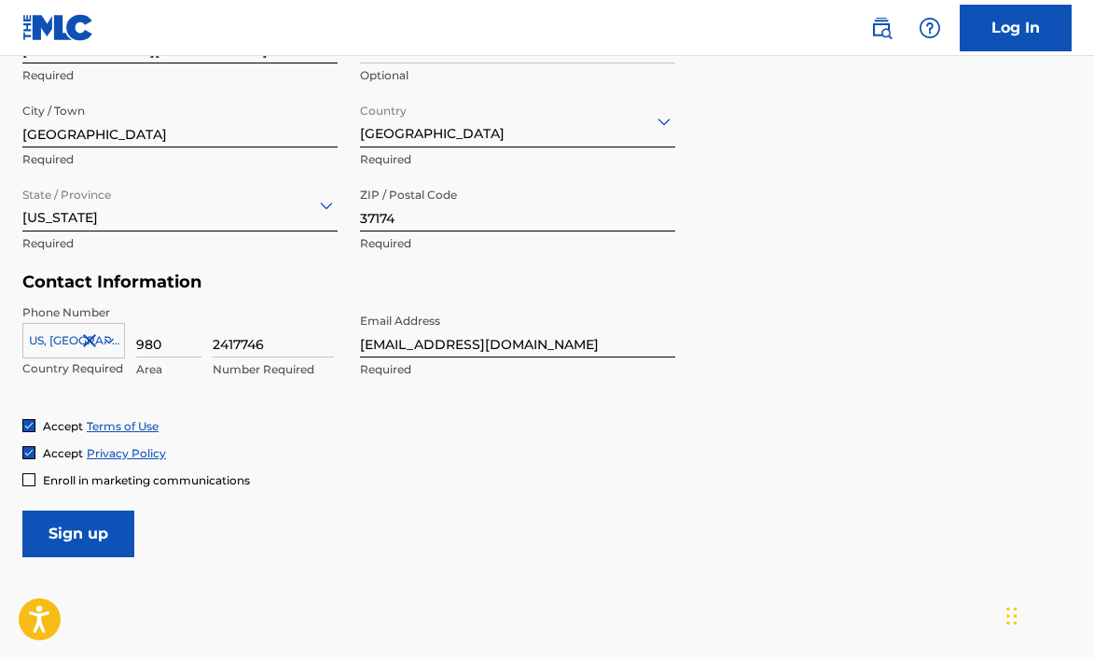
scroll to position [800, 0]
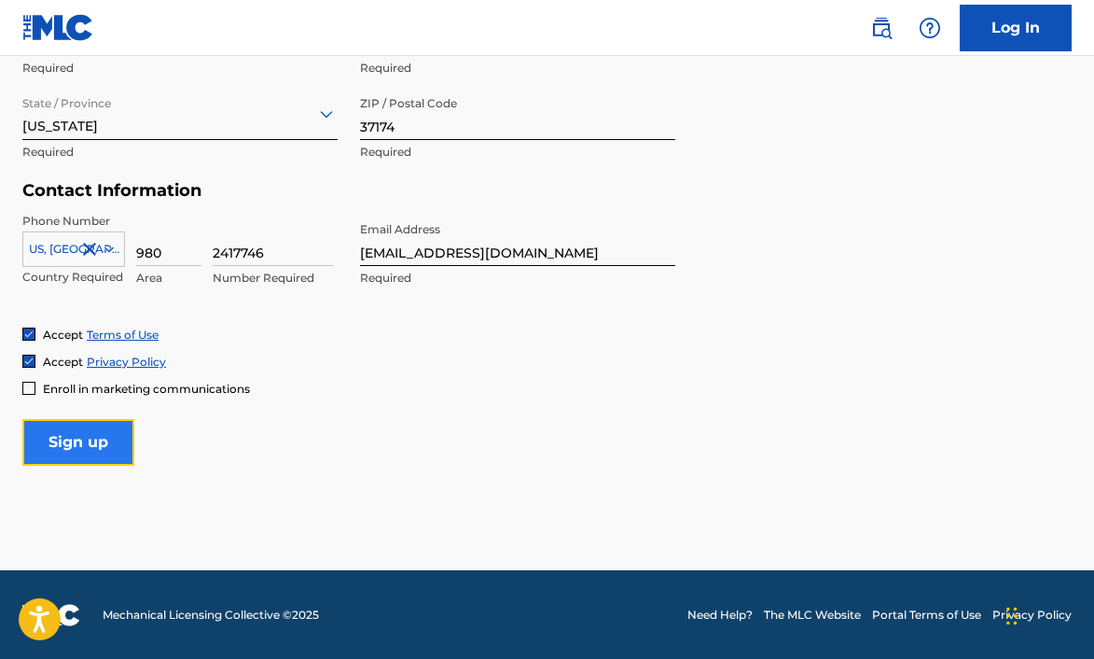
click at [88, 435] on input "Sign up" at bounding box center [78, 442] width 112 height 47
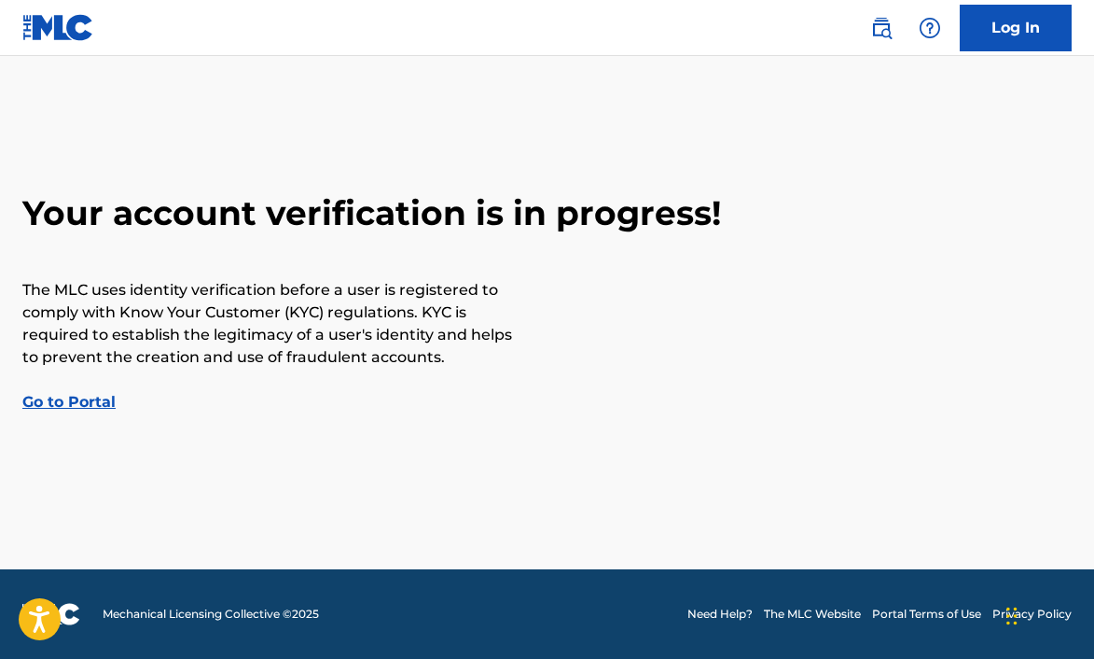
click at [104, 399] on link "Go to Portal" at bounding box center [68, 402] width 93 height 18
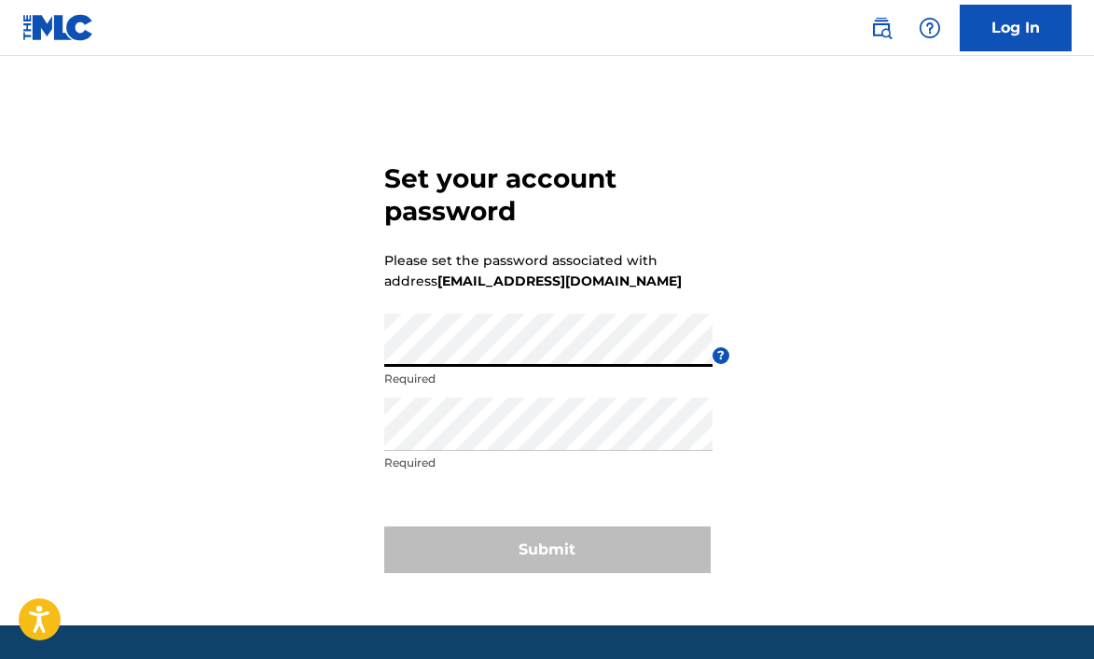
click at [896, 313] on div "Set your account password Please set the password associated with address [EMAI…" at bounding box center [547, 364] width 1094 height 522
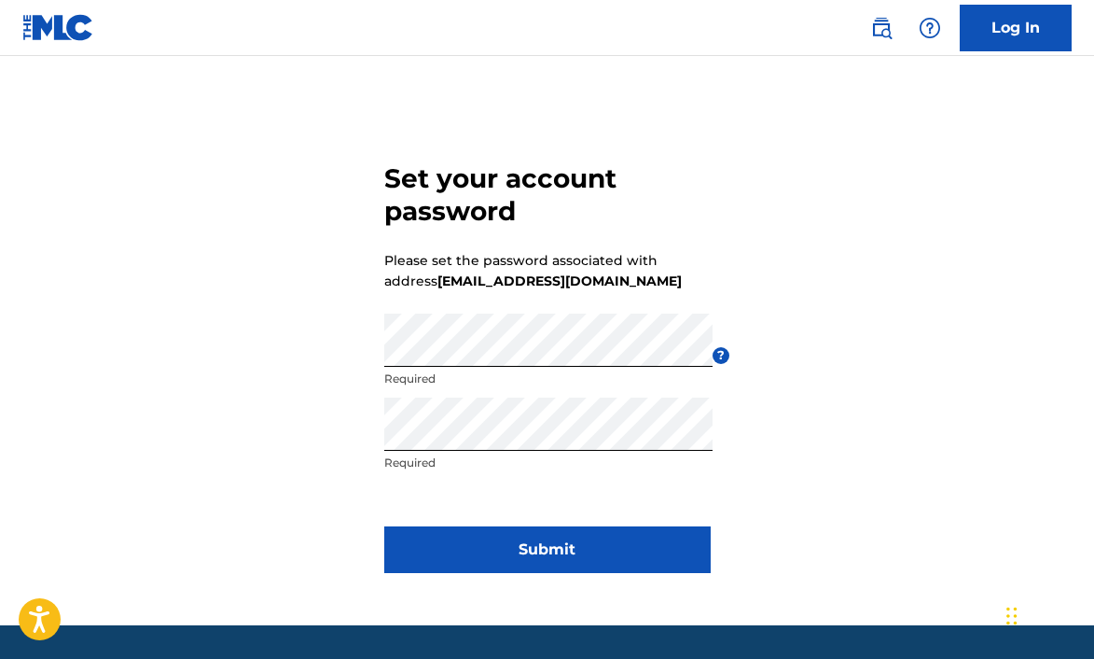
click at [873, 353] on div "Set your account password Please set the password associated with address [EMAI…" at bounding box center [547, 364] width 1094 height 522
click at [855, 182] on div "Set your account password Please set the password associated with address [EMAI…" at bounding box center [547, 364] width 1094 height 522
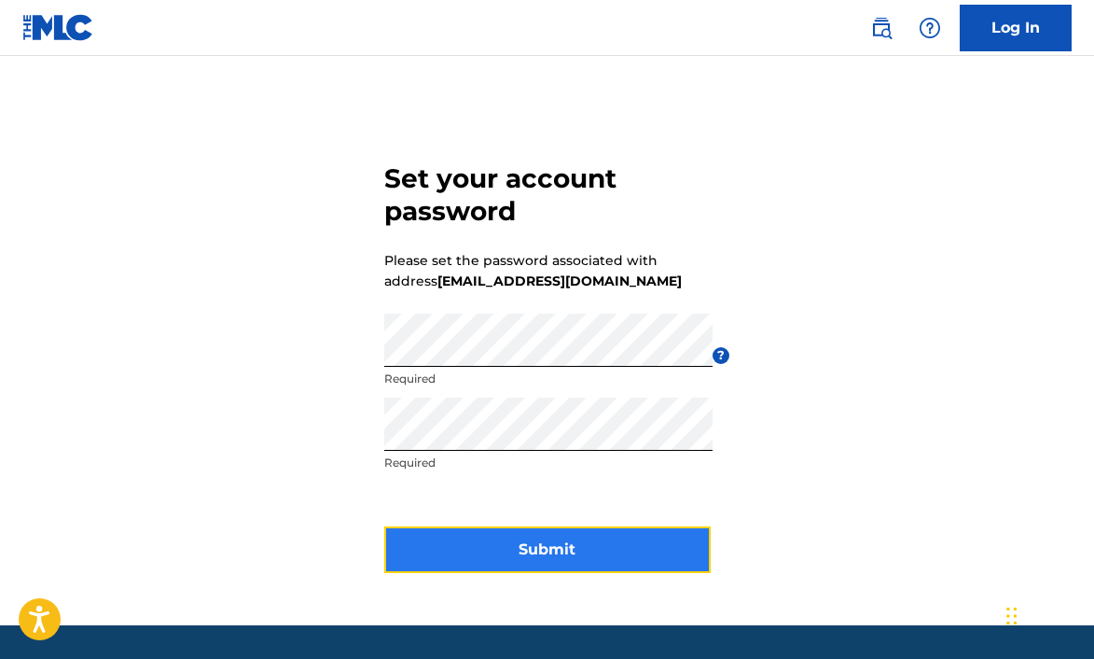
click at [577, 539] on button "Submit" at bounding box center [547, 549] width 327 height 47
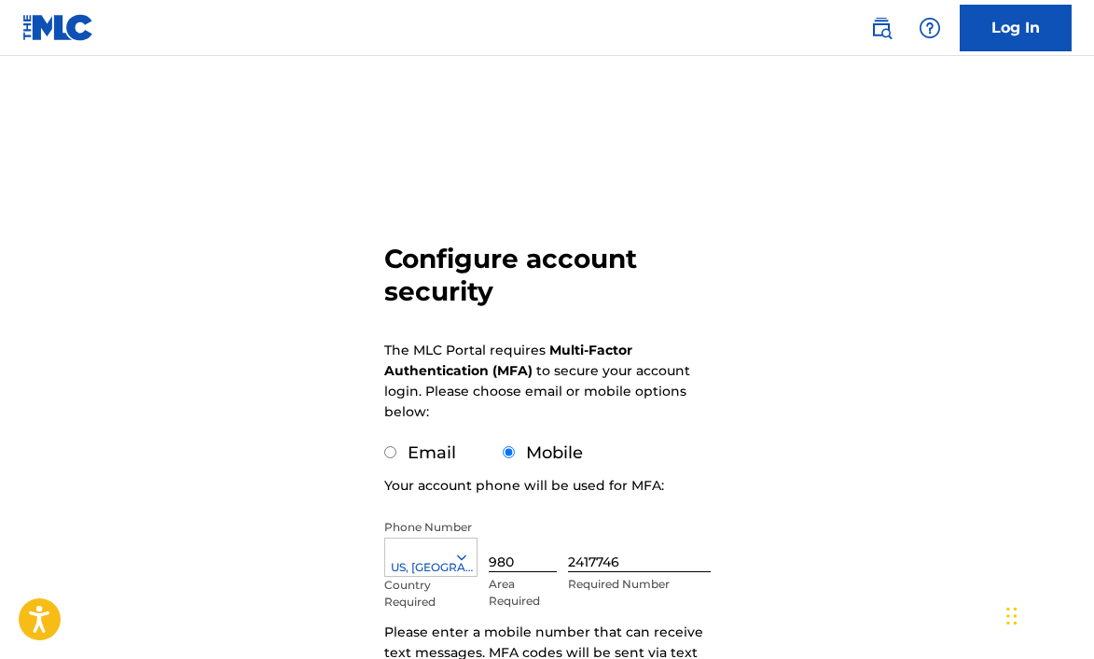
click at [844, 339] on div "Configure account security The MLC Portal requires Multi-Factor Authentication …" at bounding box center [547, 455] width 1094 height 705
click at [915, 226] on div "Configure account security The MLC Portal requires Multi-Factor Authentication …" at bounding box center [547, 455] width 1094 height 705
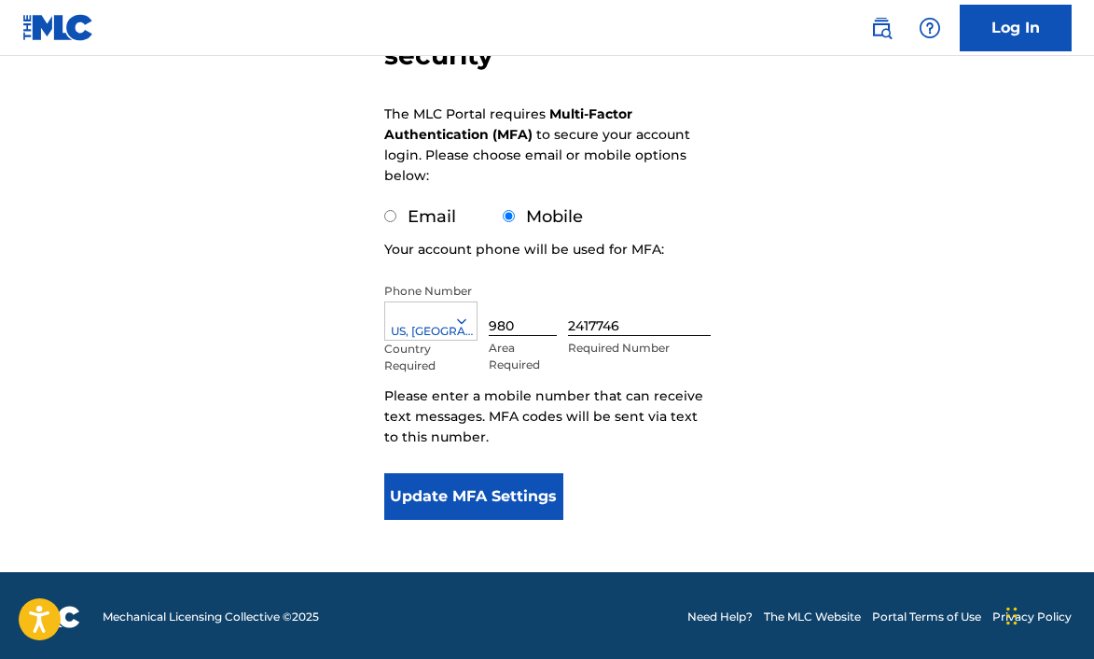
scroll to position [239, 0]
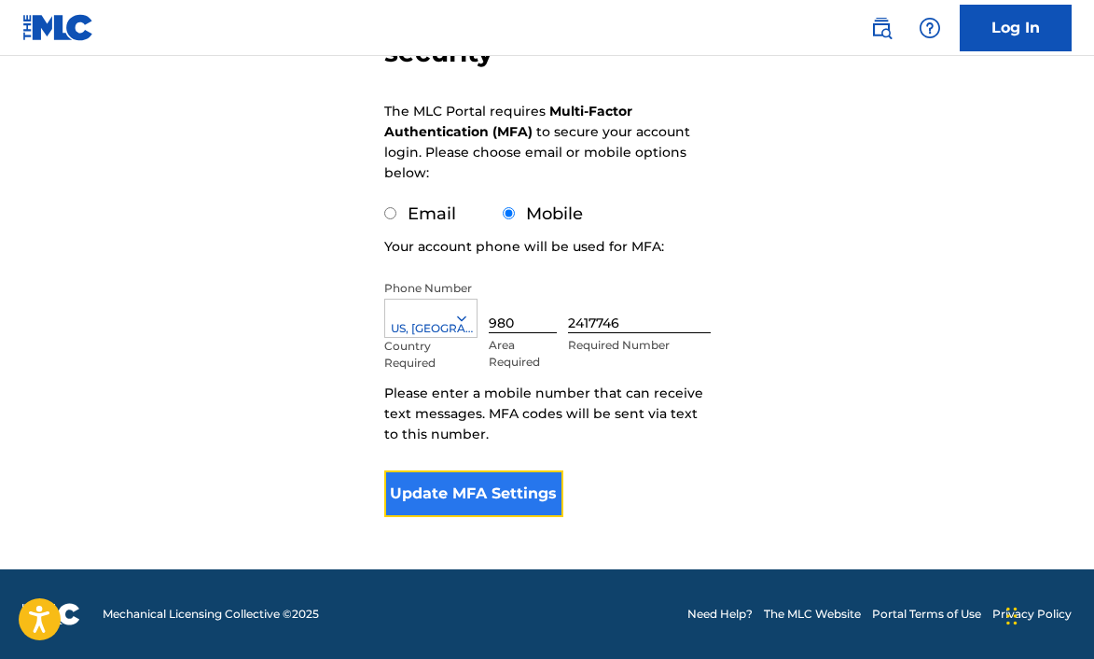
click at [465, 501] on button "Update MFA Settings" at bounding box center [474, 493] width 180 height 47
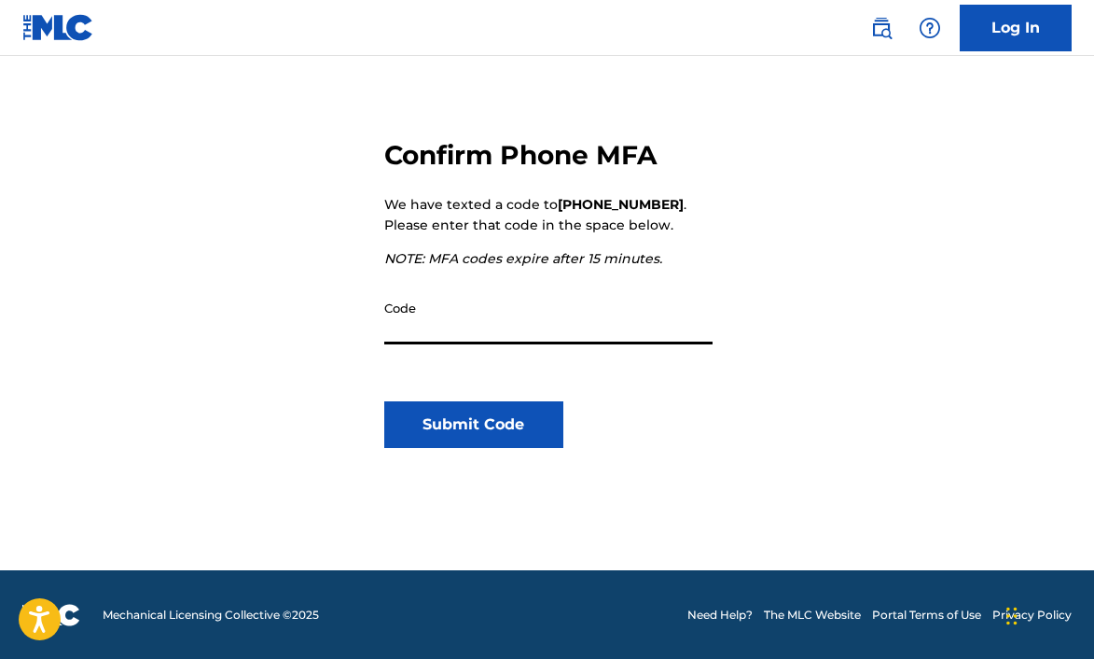
scroll to position [194, 0]
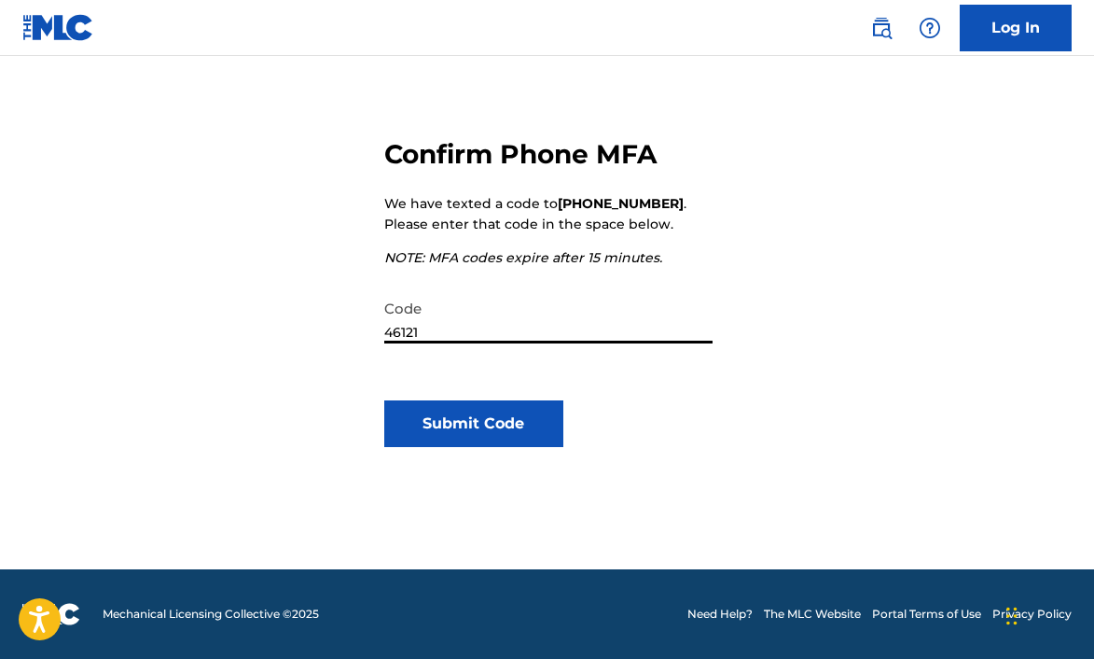
type input "461212"
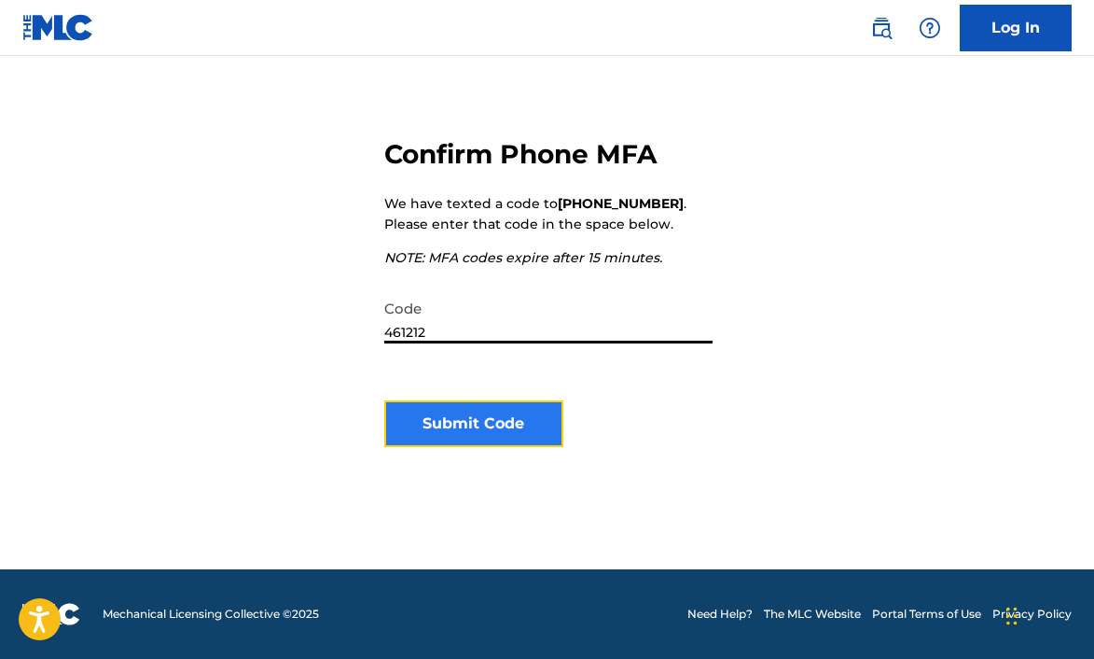
click at [516, 410] on button "Submit Code" at bounding box center [474, 423] width 180 height 47
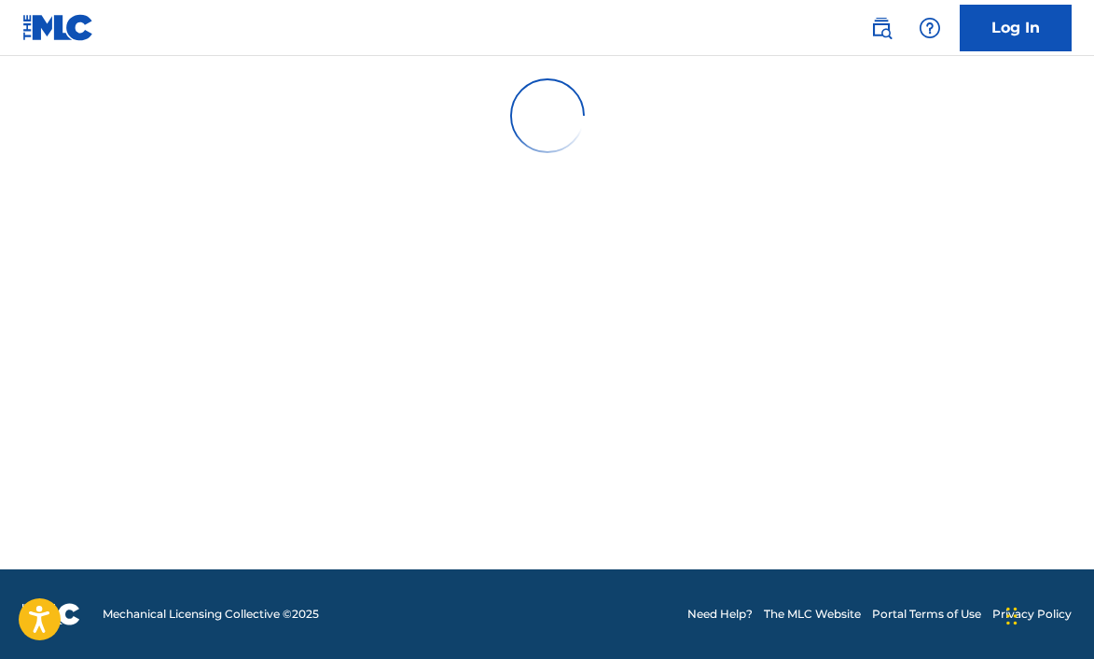
scroll to position [0, 0]
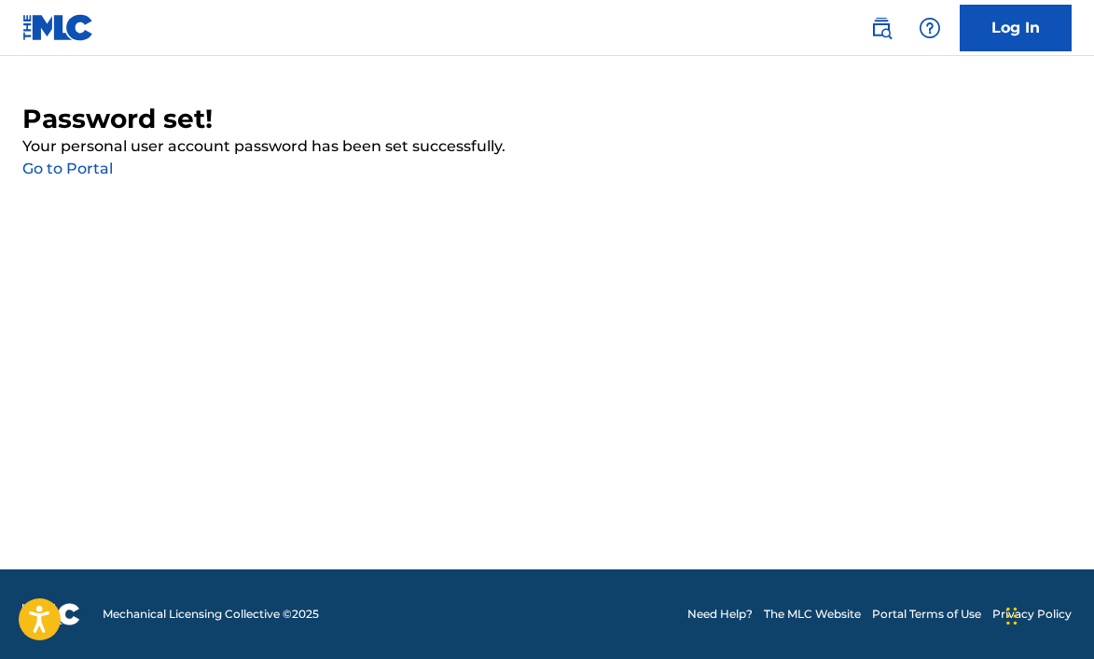
click at [75, 165] on link "Go to Portal" at bounding box center [67, 169] width 91 height 18
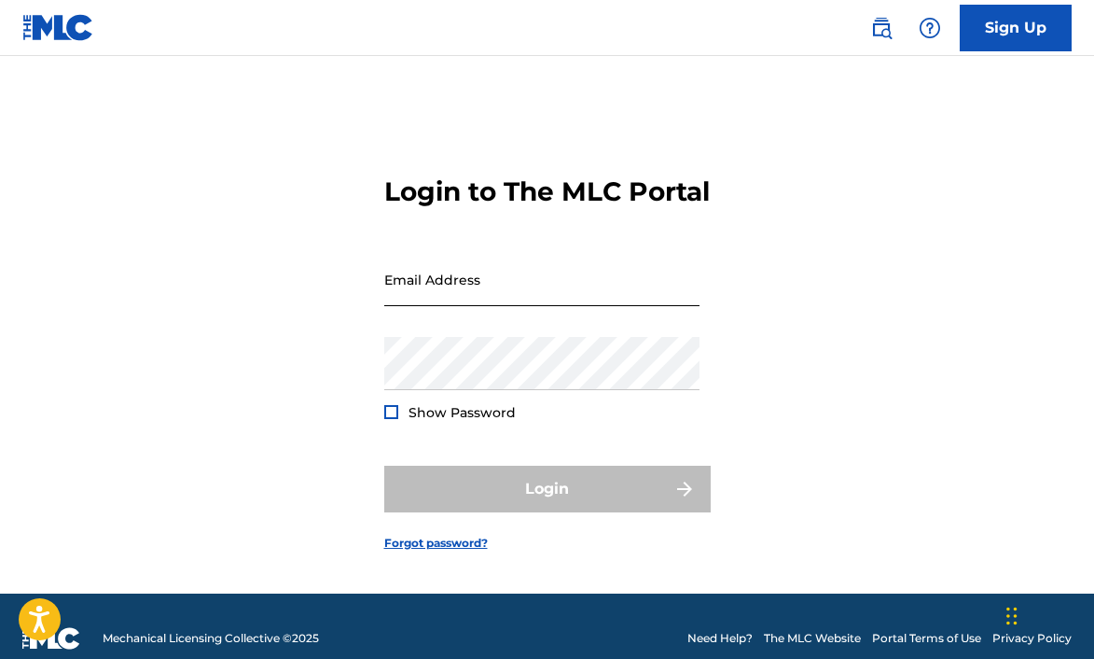
click at [464, 285] on input "Email Address" at bounding box center [541, 279] width 315 height 53
type input "[EMAIL_ADDRESS][DOMAIN_NAME]"
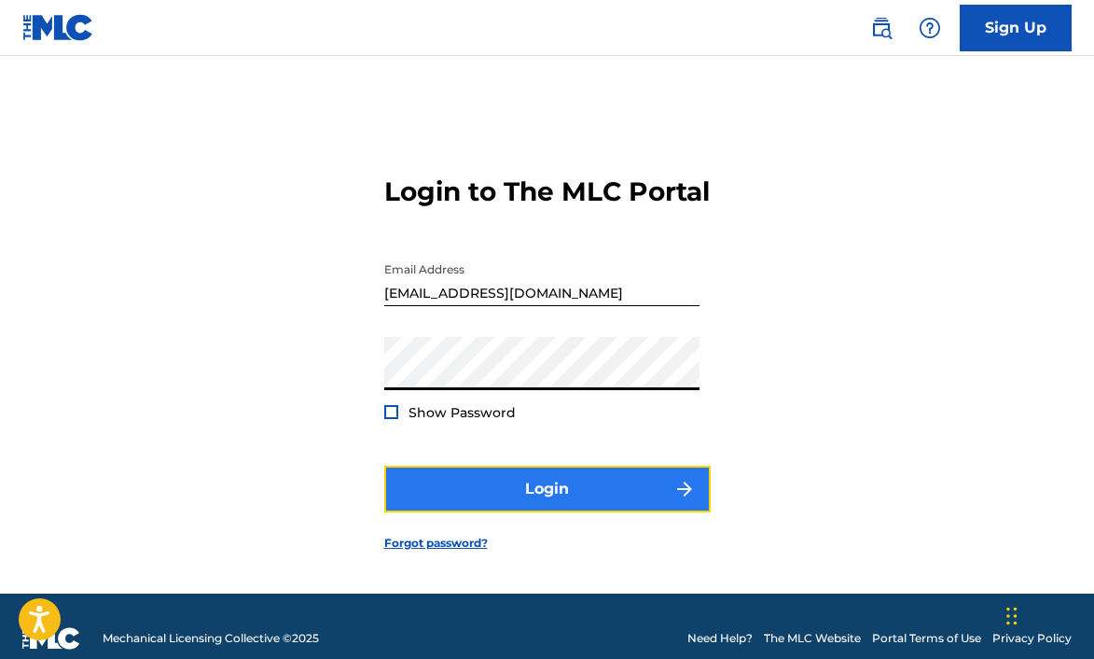
click at [537, 502] on button "Login" at bounding box center [547, 489] width 327 height 47
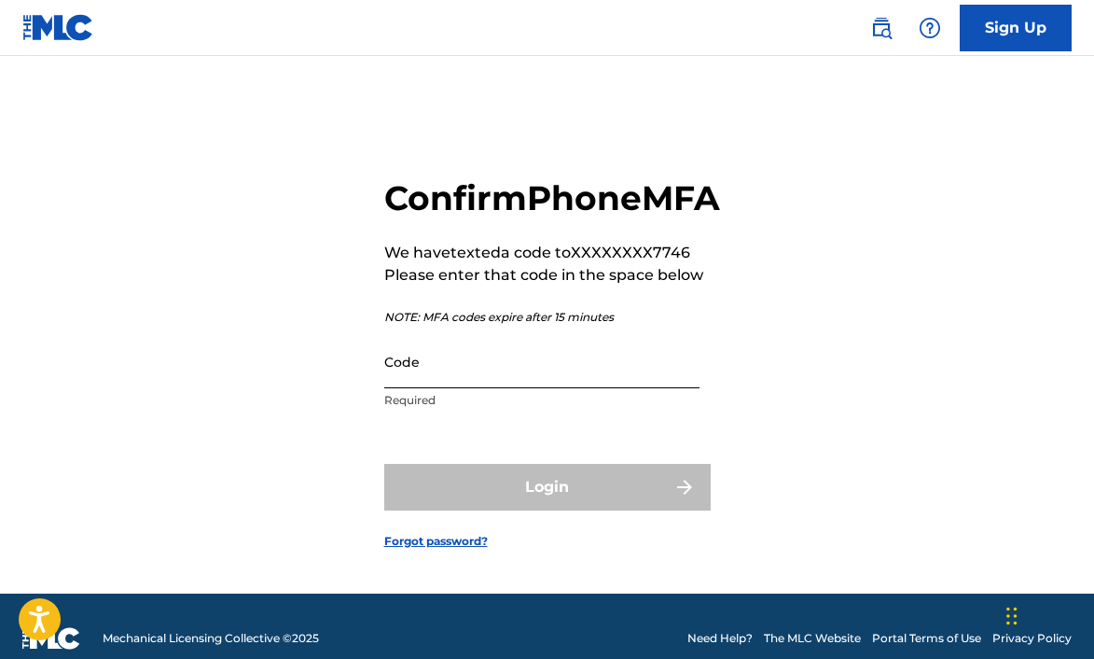
click at [606, 388] on input "Code" at bounding box center [541, 361] width 315 height 53
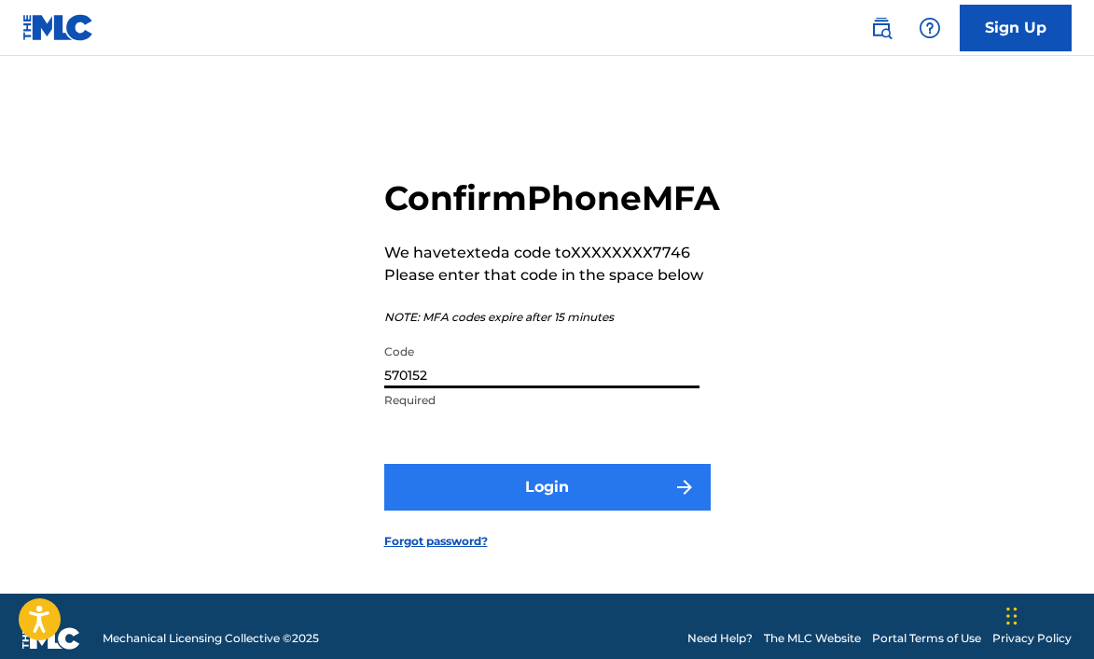
type input "570152"
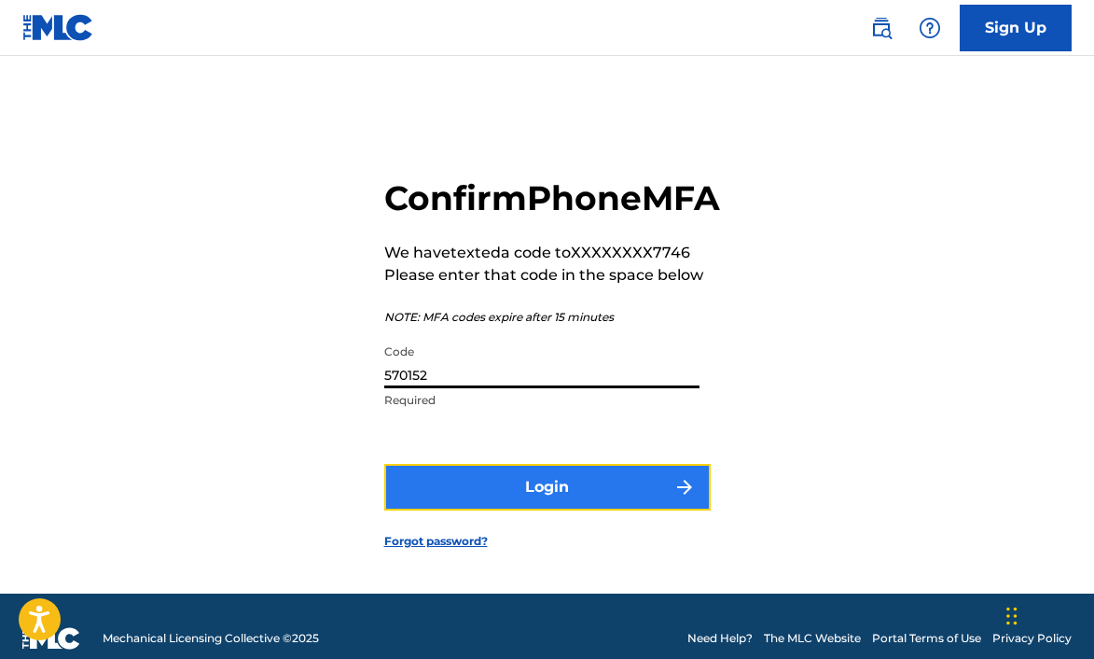
click at [620, 499] on button "Login" at bounding box center [547, 487] width 327 height 47
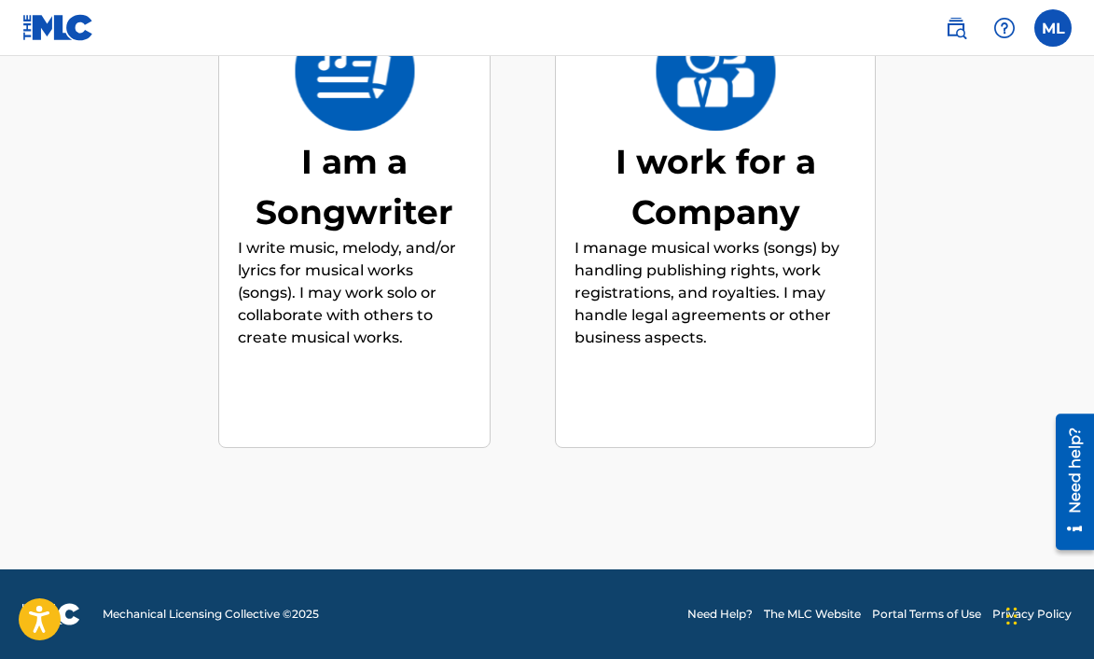
click at [302, 239] on p "I write music, melody, and/or lyrics for musical works (songs). I may work solo…" at bounding box center [354, 293] width 233 height 112
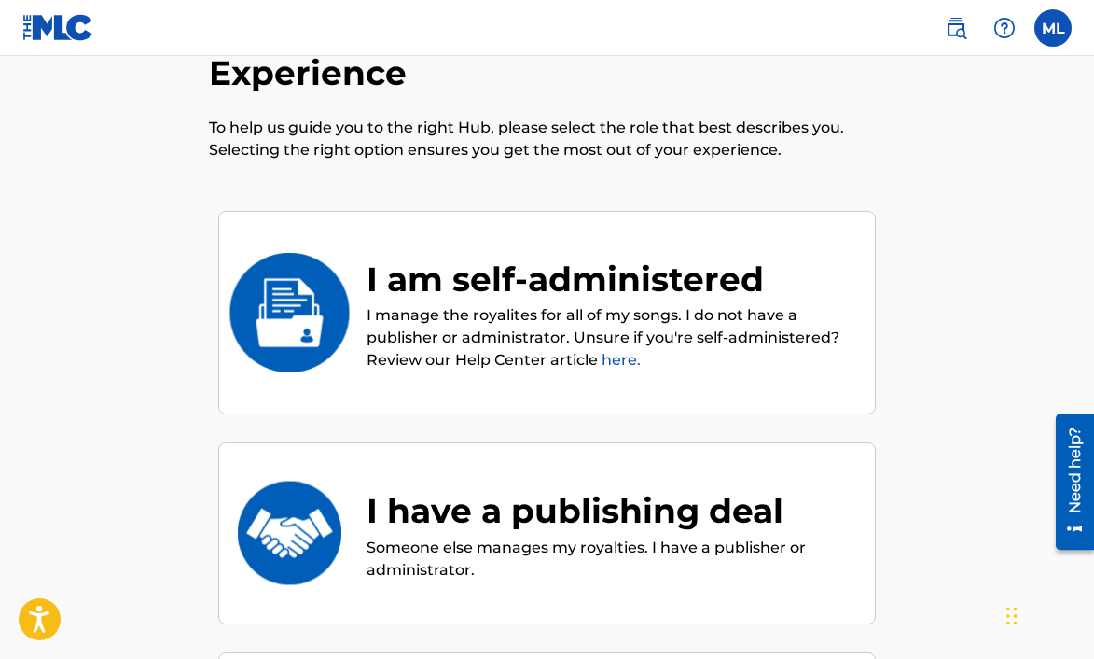
scroll to position [91, 0]
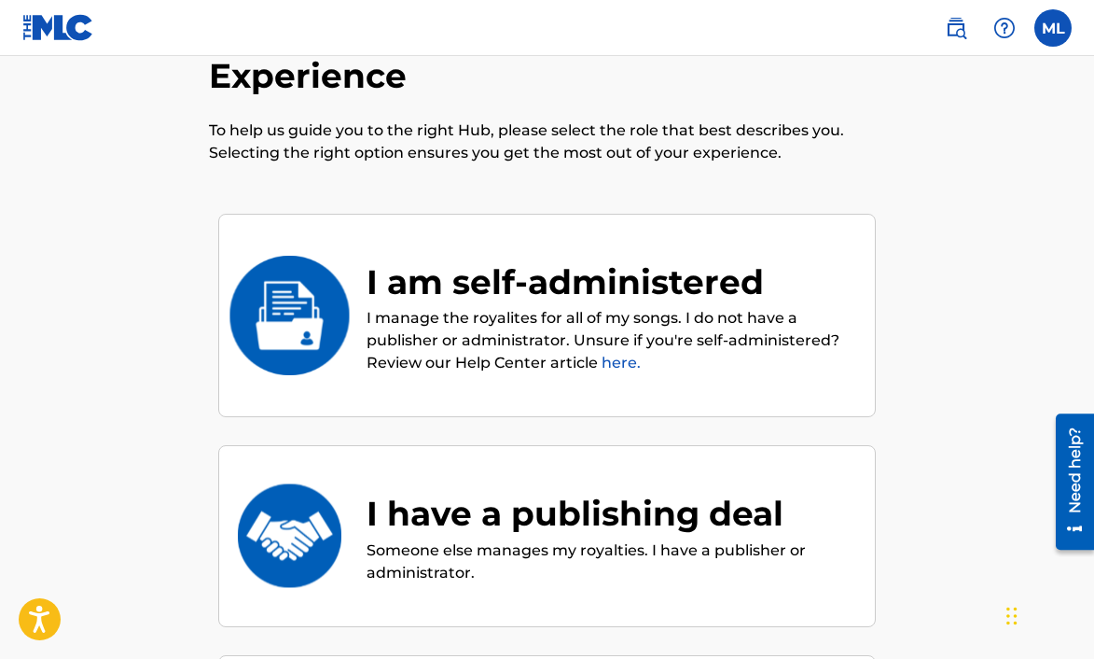
click at [493, 257] on div "I am self-administered" at bounding box center [612, 282] width 490 height 50
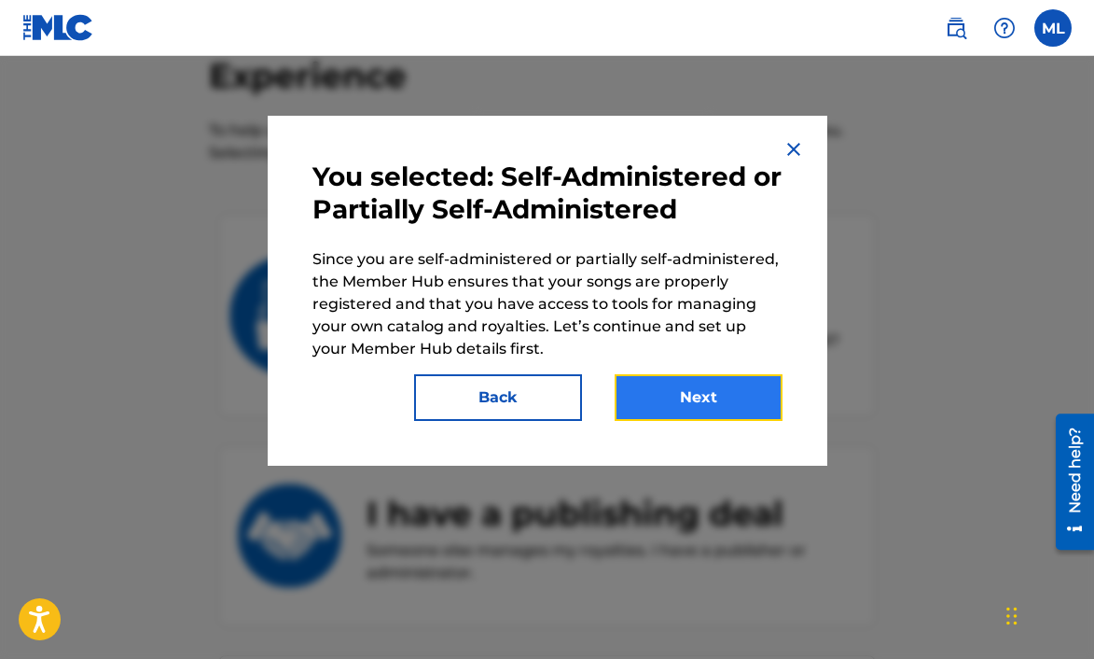
click at [707, 402] on button "Next" at bounding box center [699, 397] width 168 height 47
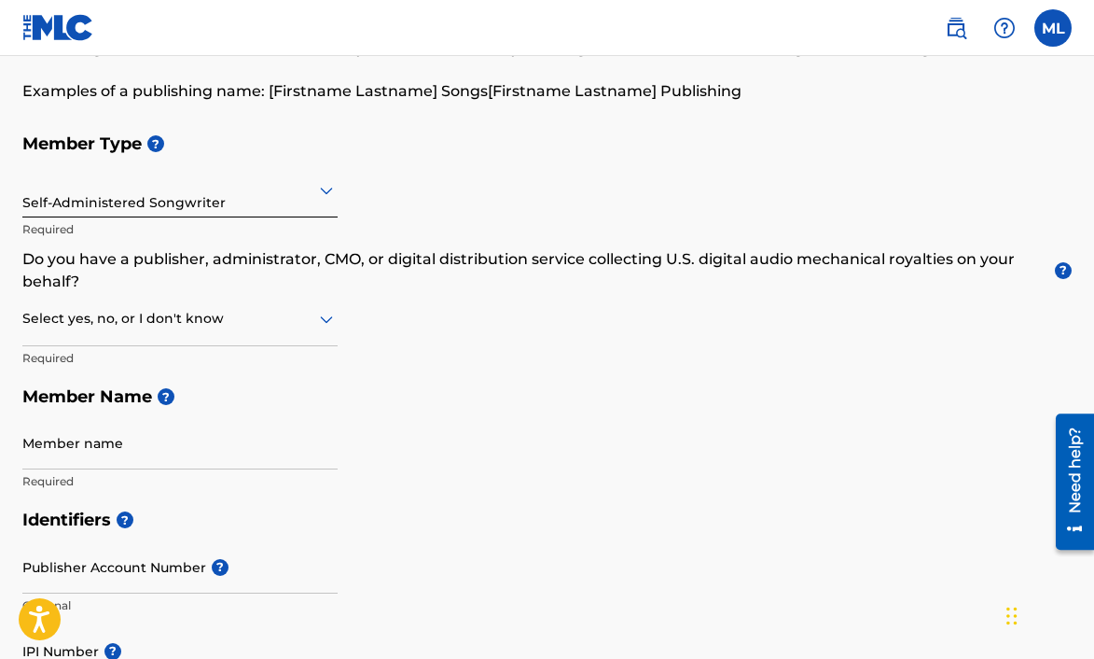
scroll to position [141, 0]
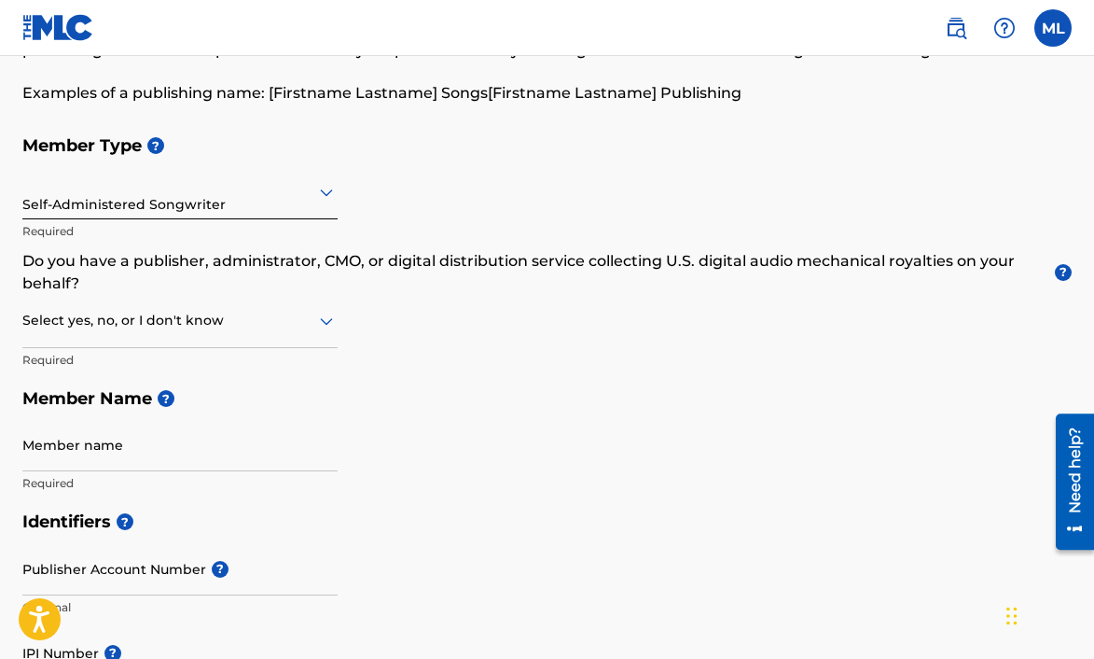
click at [328, 313] on icon at bounding box center [326, 321] width 22 height 22
click at [476, 317] on div "Member Type ? Self-Administered Songwriter Required Do you have a publisher, ad…" at bounding box center [547, 314] width 1050 height 376
click at [233, 320] on div at bounding box center [179, 320] width 315 height 23
click at [214, 367] on div "Yes" at bounding box center [179, 369] width 313 height 42
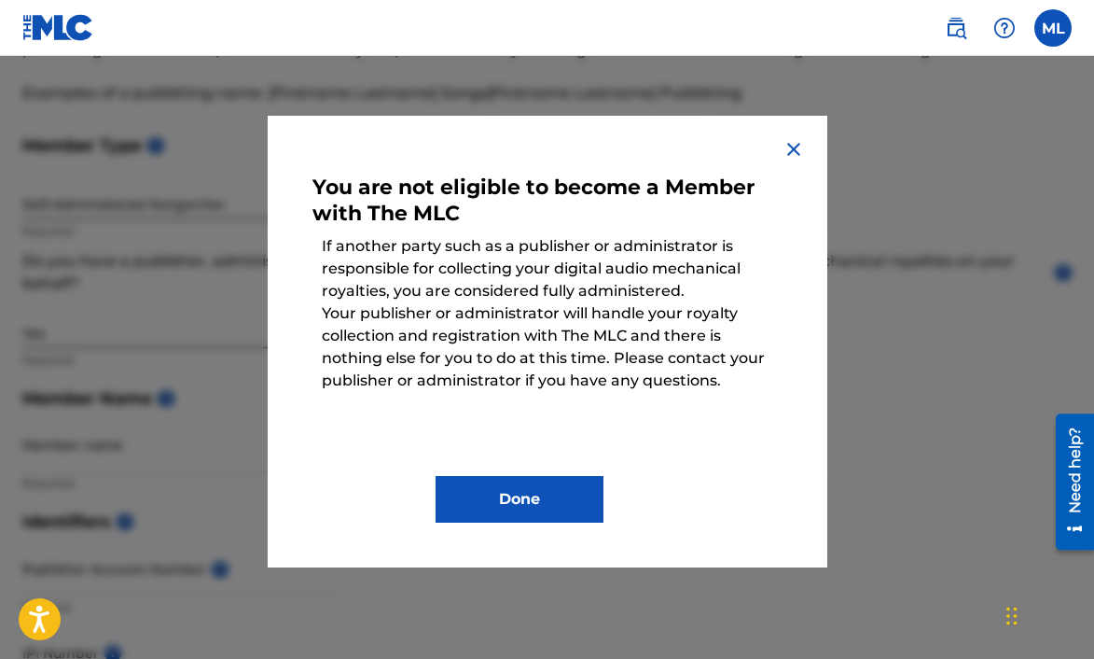
click at [798, 144] on img at bounding box center [794, 149] width 22 height 22
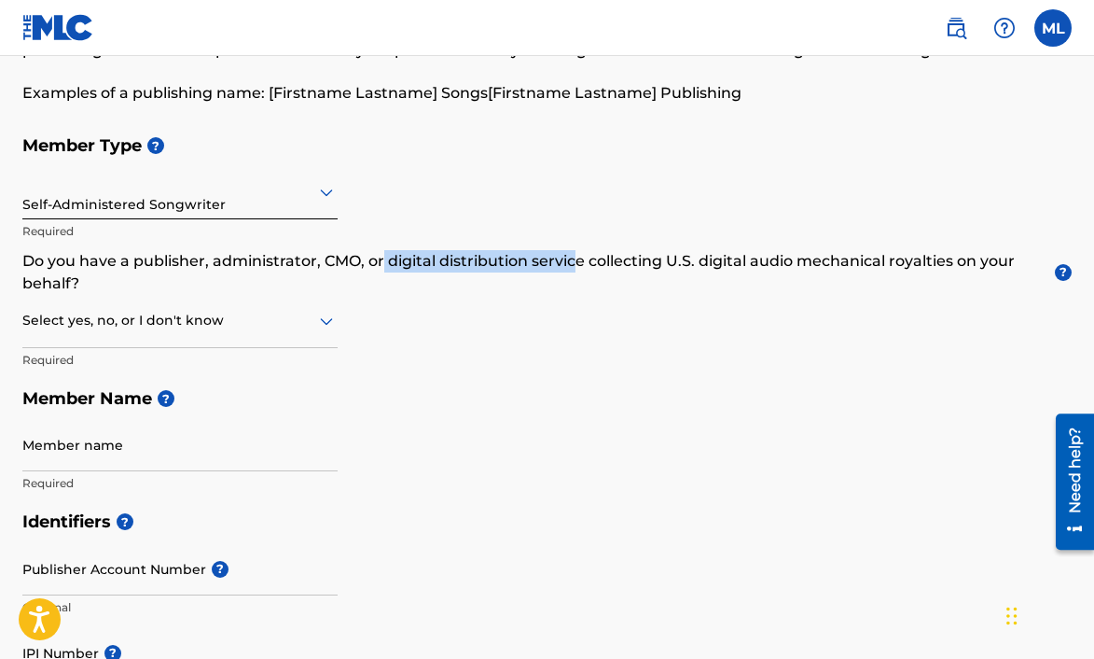
drag, startPoint x: 379, startPoint y: 262, endPoint x: 578, endPoint y: 272, distance: 198.9
click at [578, 272] on p "Do you have a publisher, administrator, CMO, or digital distribution service co…" at bounding box center [547, 272] width 1050 height 45
click at [669, 278] on p "Do you have a publisher, administrator, CMO, or digital distribution service co…" at bounding box center [547, 272] width 1050 height 45
click at [263, 332] on div "Select yes, no, or I don't know" at bounding box center [179, 321] width 315 height 53
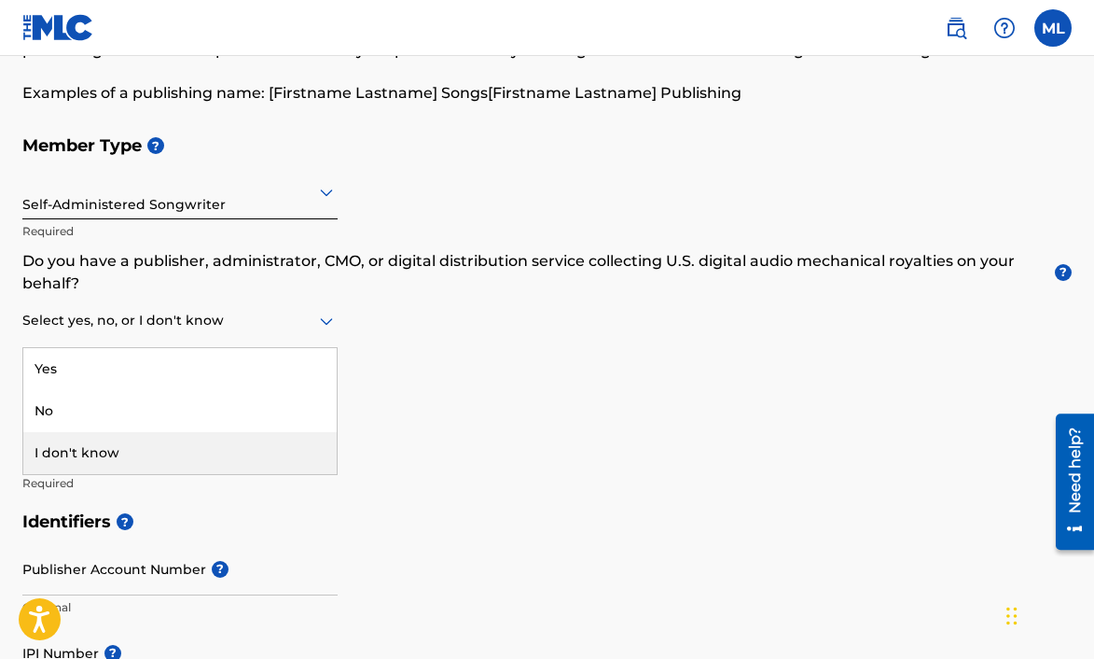
click at [204, 446] on div "I don't know" at bounding box center [179, 453] width 313 height 42
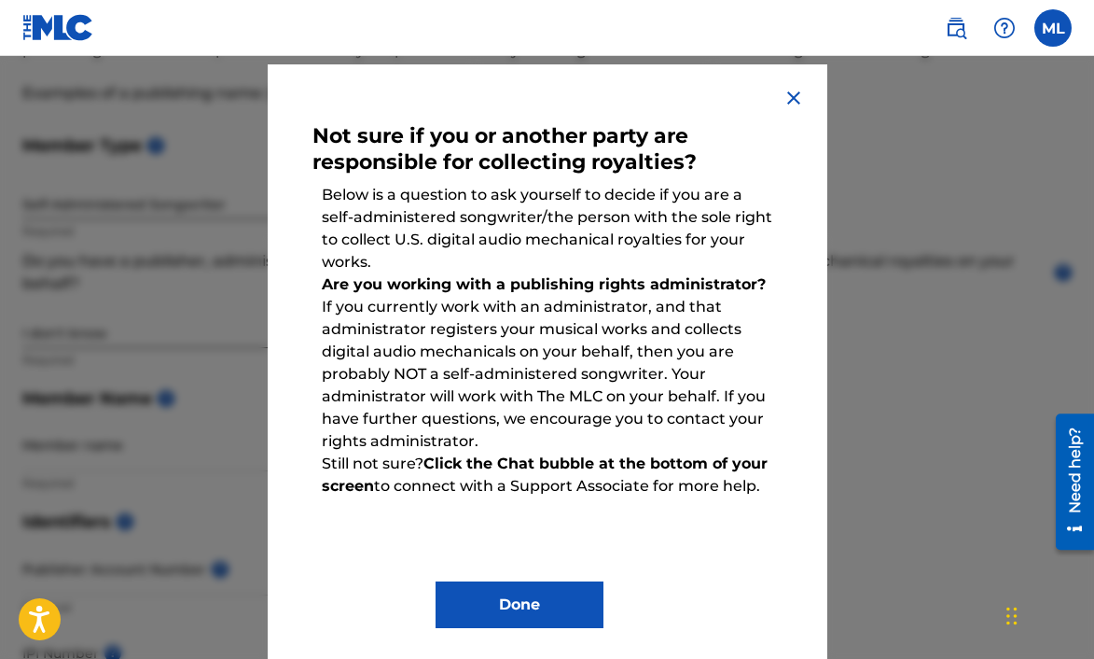
scroll to position [65, 0]
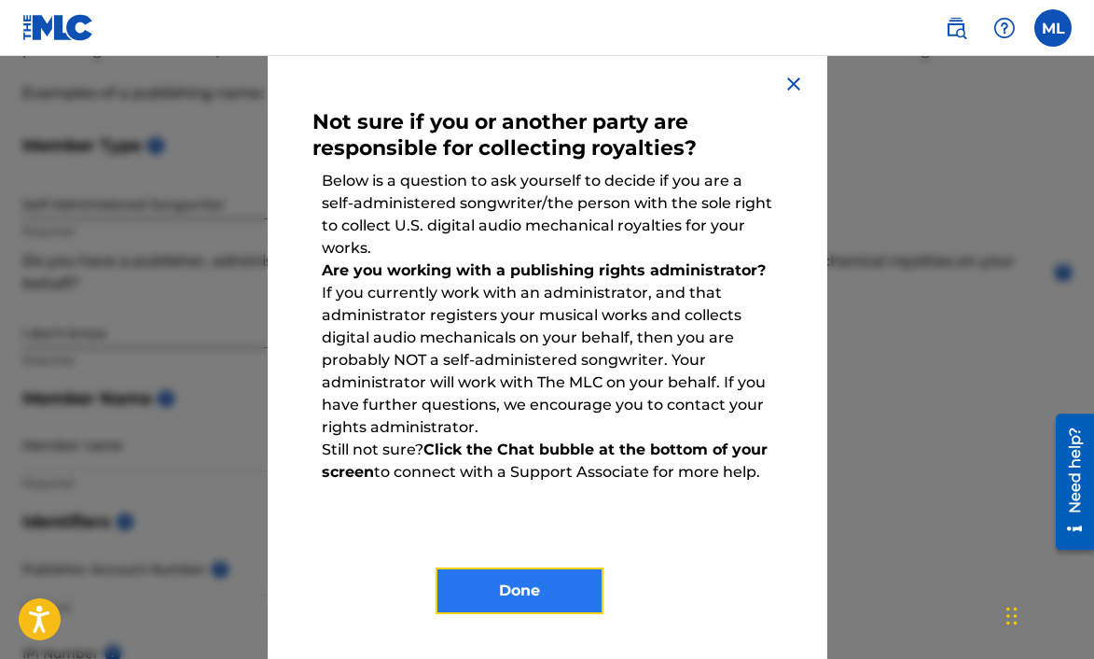
click at [503, 603] on button "Done" at bounding box center [520, 590] width 168 height 47
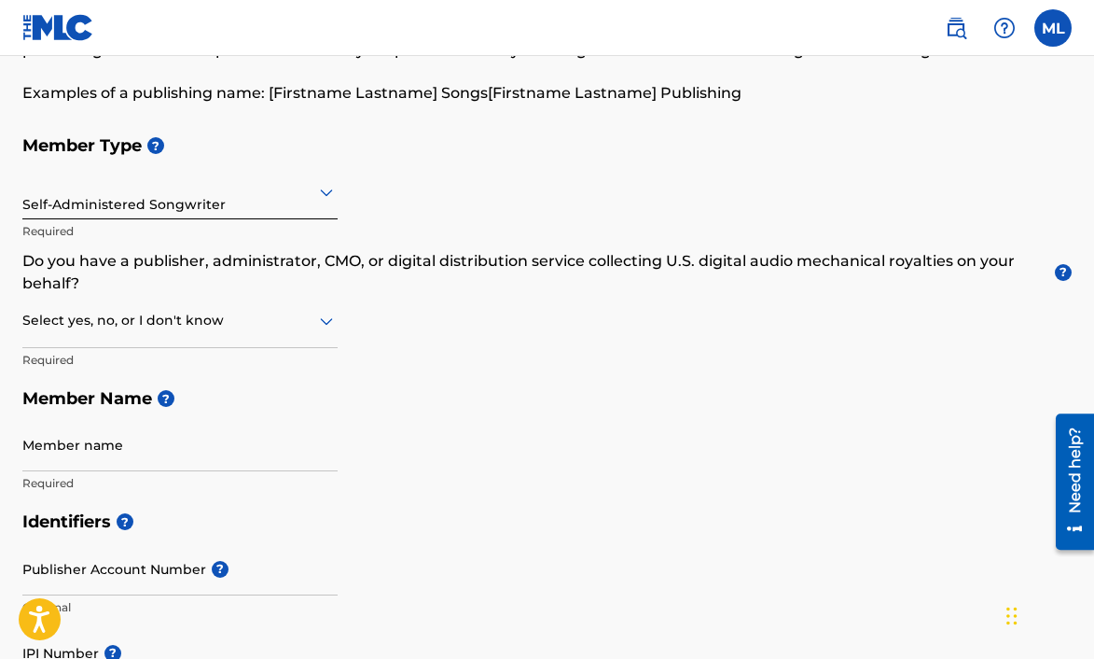
click at [174, 317] on div at bounding box center [179, 320] width 315 height 23
click at [125, 408] on div "No" at bounding box center [179, 411] width 313 height 42
click at [486, 366] on div "Member Type ? Self-Administered Songwriter Required Do you have a publisher, ad…" at bounding box center [547, 314] width 1050 height 376
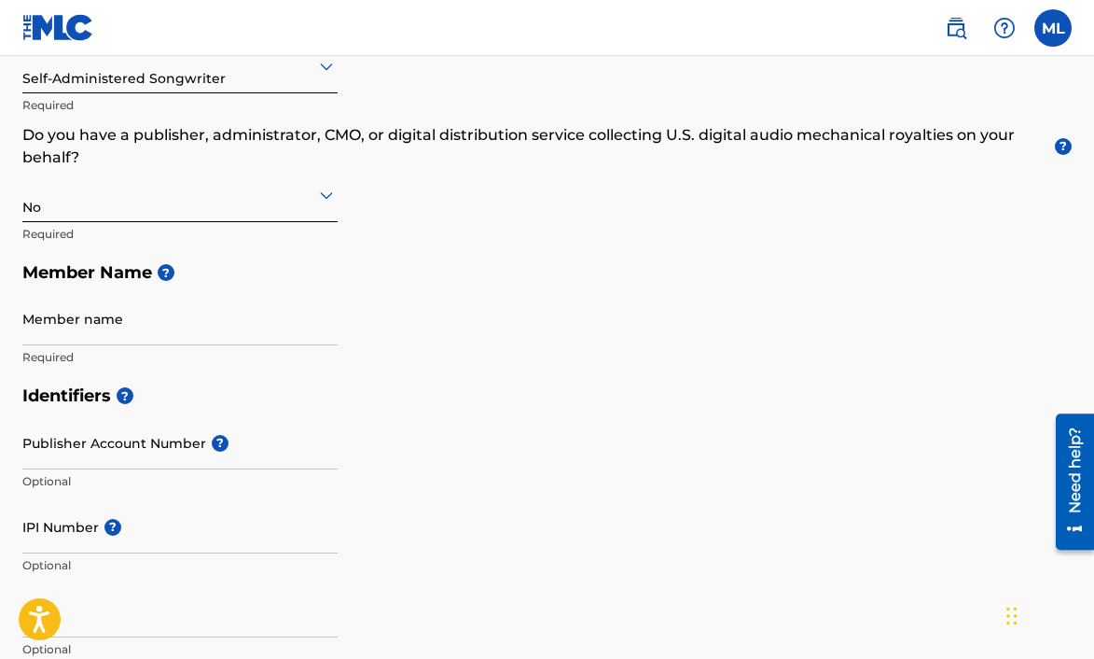
scroll to position [275, 0]
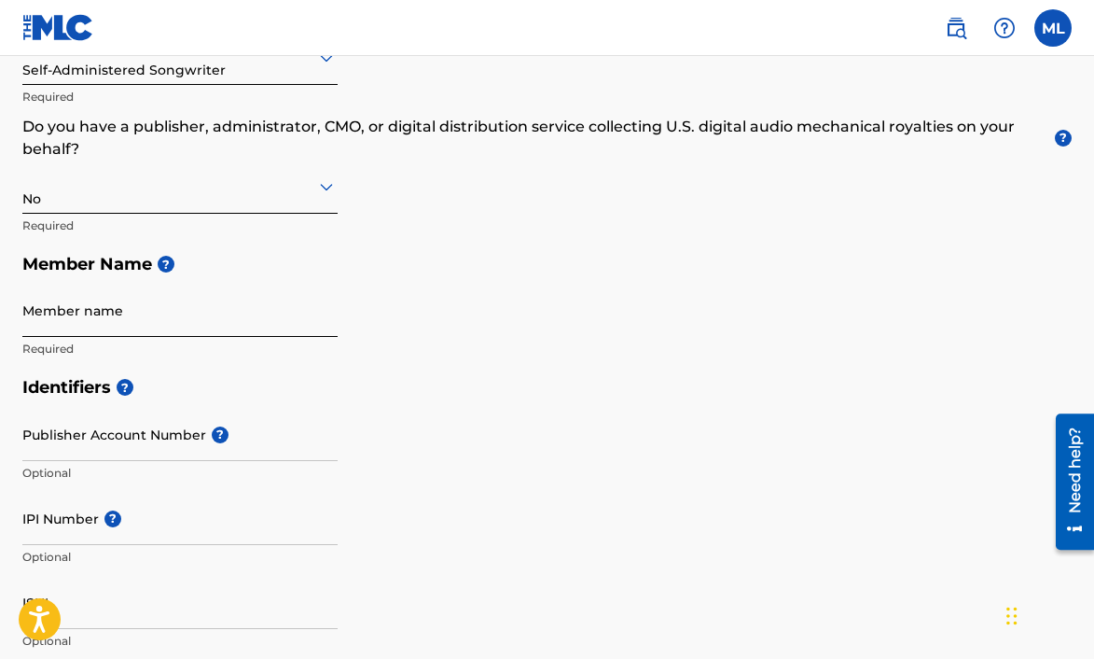
click at [220, 307] on input "Member name" at bounding box center [179, 310] width 315 height 53
click at [453, 214] on div "Member Type ? Self-Administered Songwriter Required Do you have a publisher, ad…" at bounding box center [547, 180] width 1050 height 376
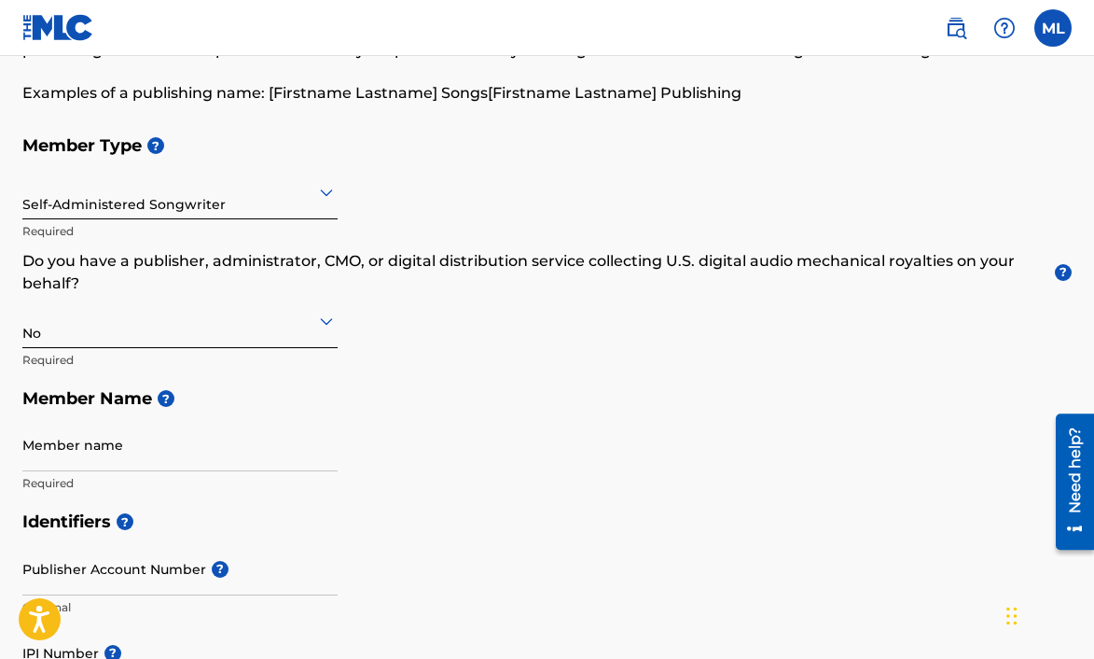
scroll to position [132, 0]
